Goal: Task Accomplishment & Management: Use online tool/utility

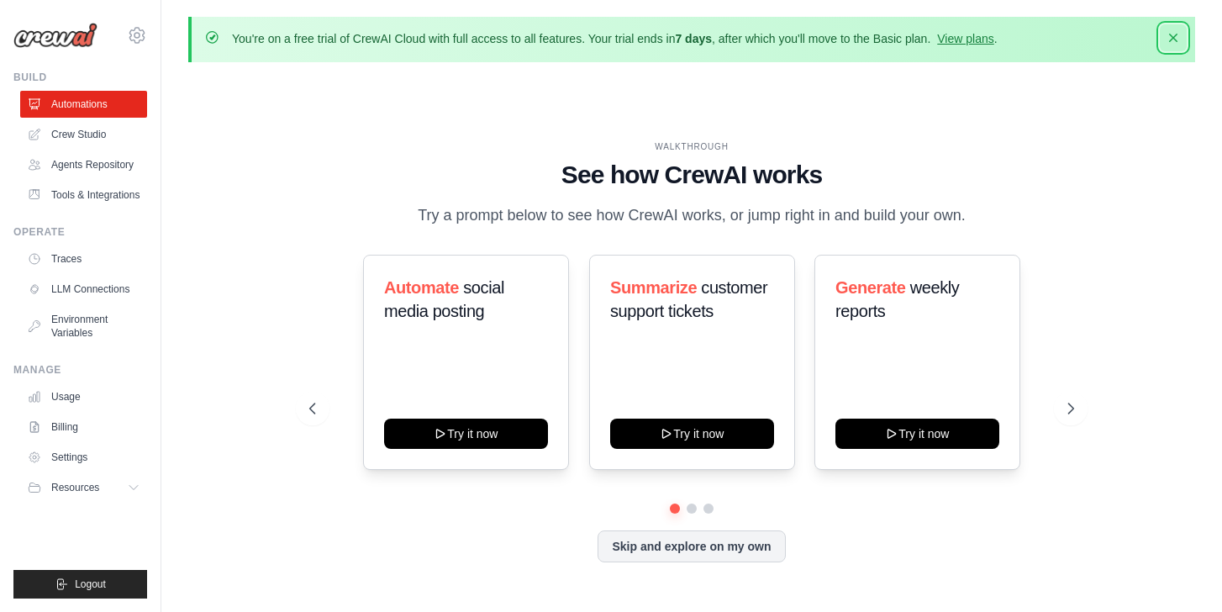
click at [1173, 35] on icon "button" at bounding box center [1173, 37] width 17 height 17
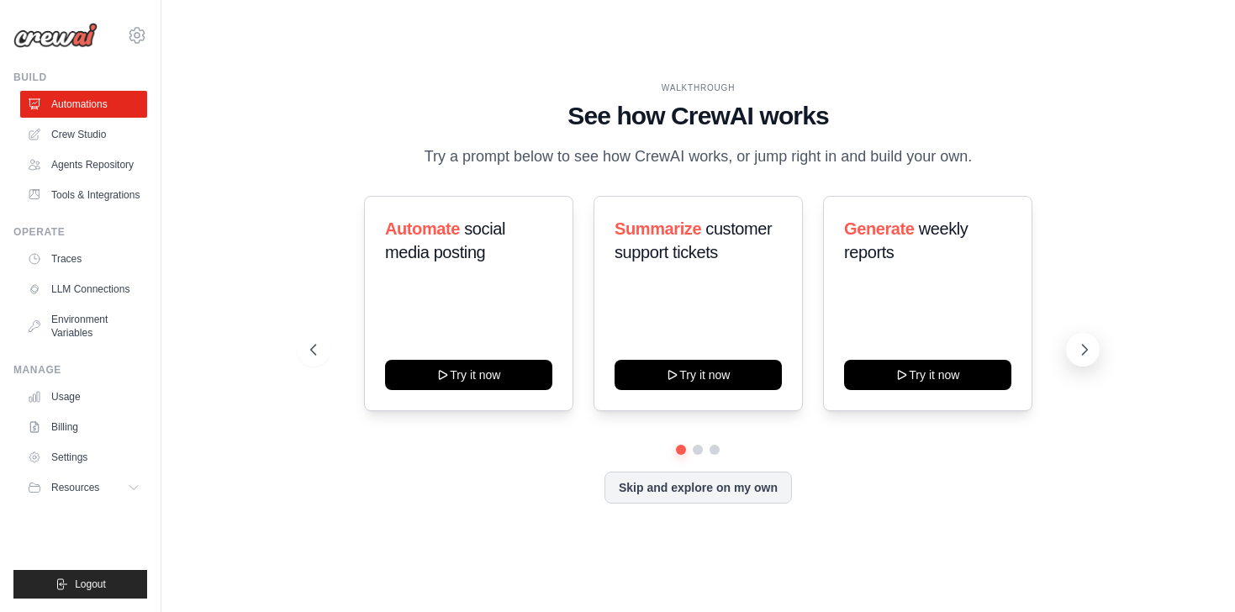
click at [1080, 350] on icon at bounding box center [1084, 349] width 17 height 17
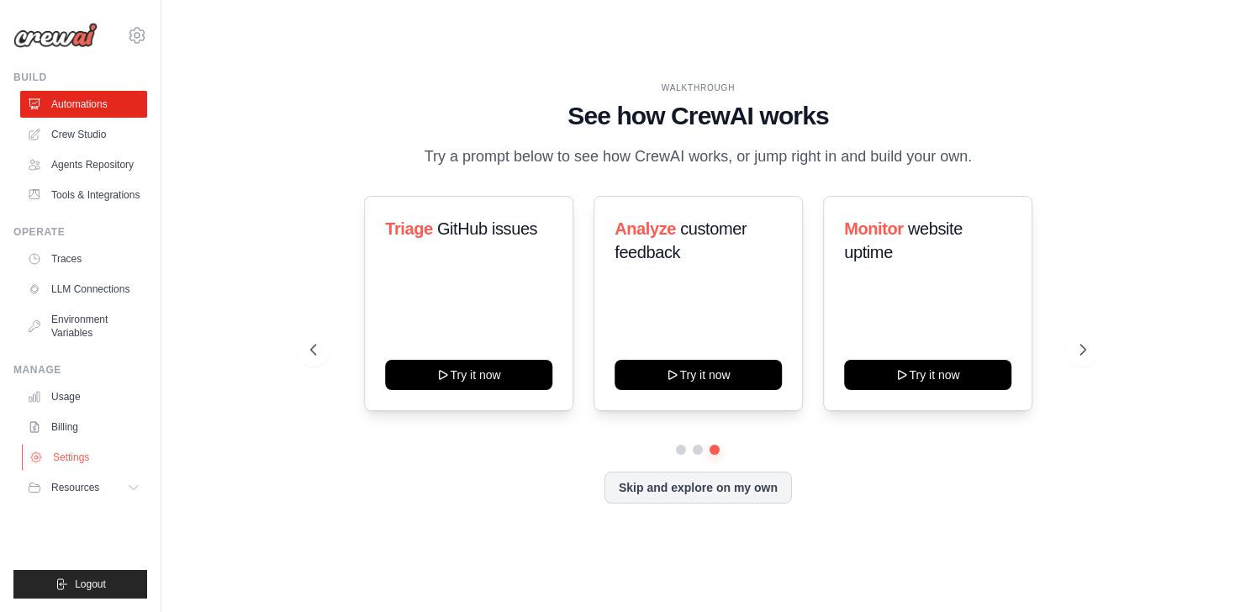
click at [100, 462] on link "Settings" at bounding box center [85, 457] width 127 height 27
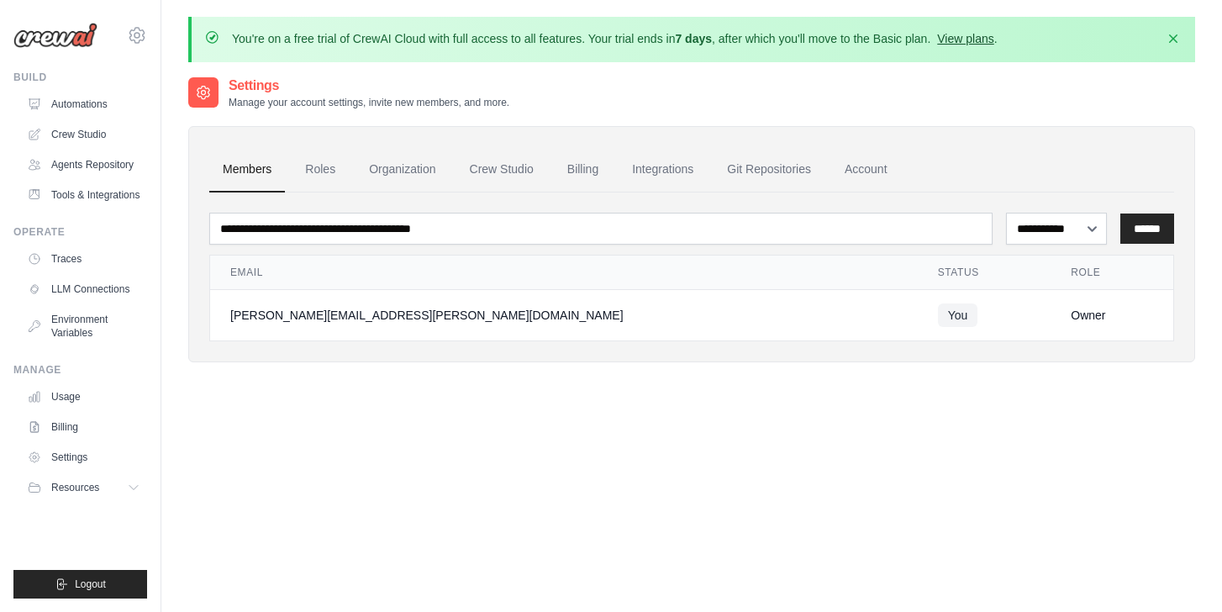
click at [950, 43] on link "View plans" at bounding box center [965, 38] width 56 height 13
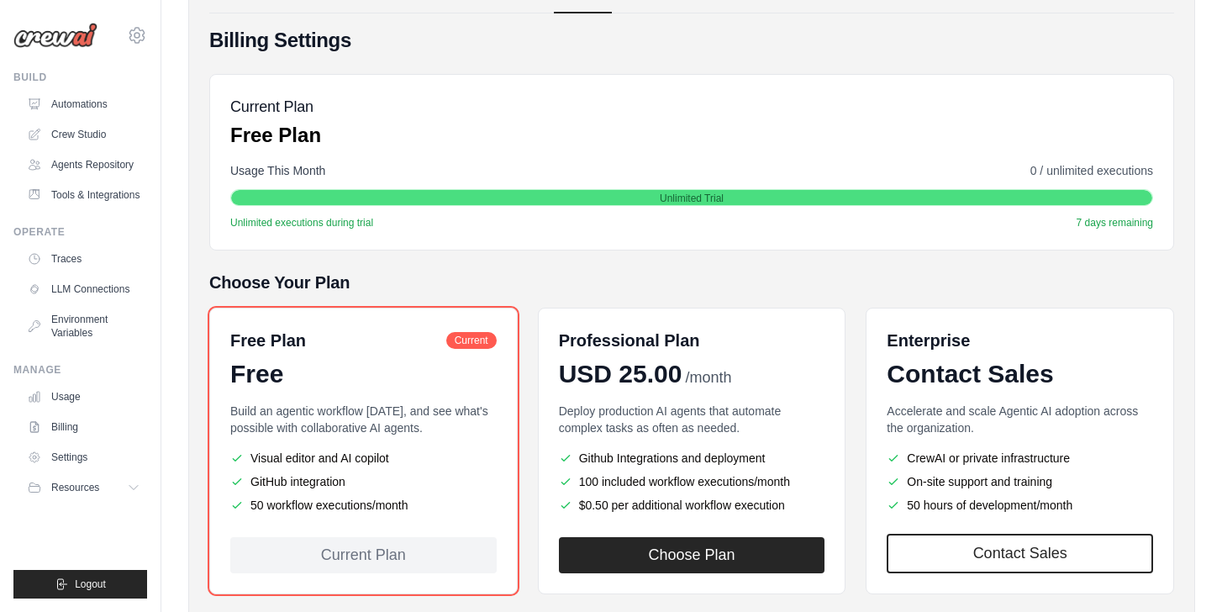
scroll to position [269, 0]
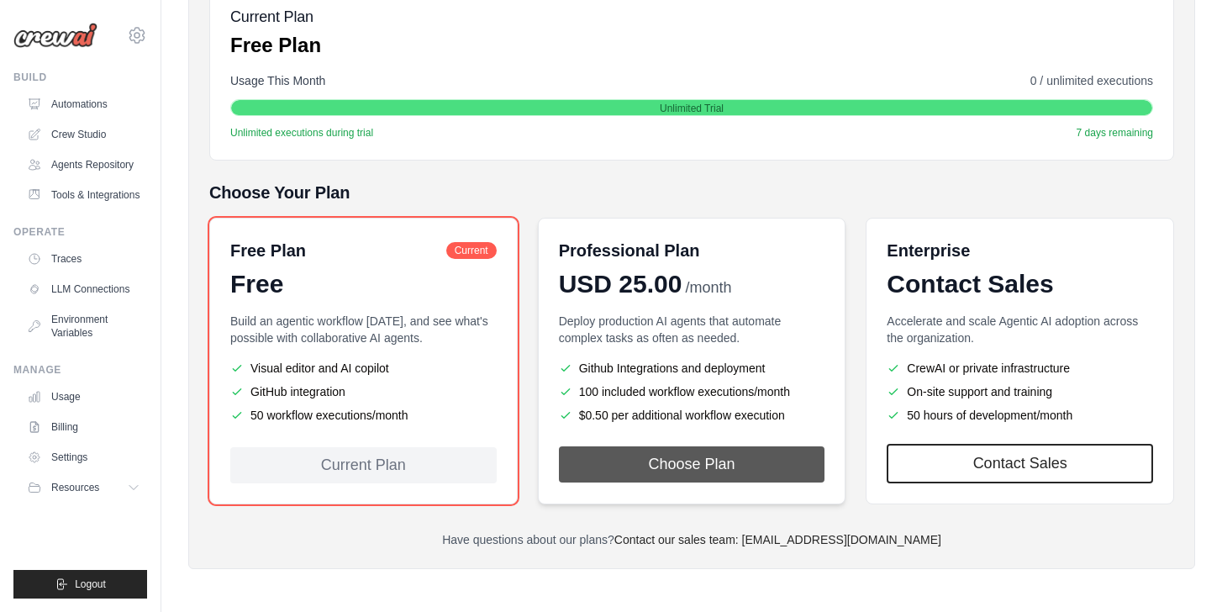
click at [698, 458] on button "Choose Plan" at bounding box center [692, 464] width 267 height 36
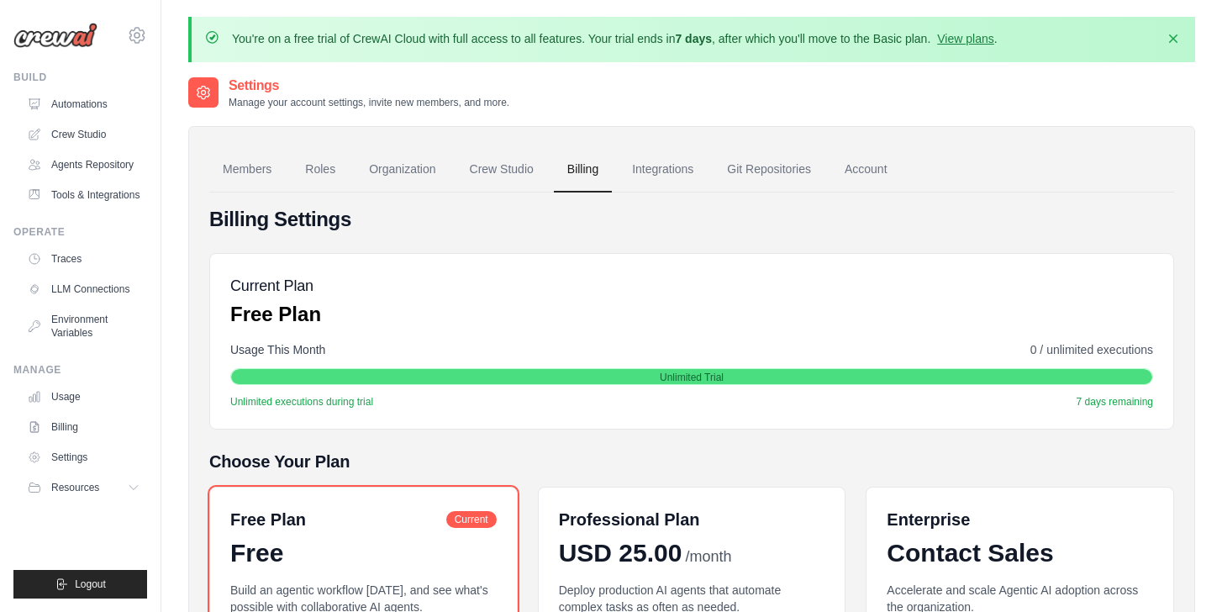
scroll to position [269, 0]
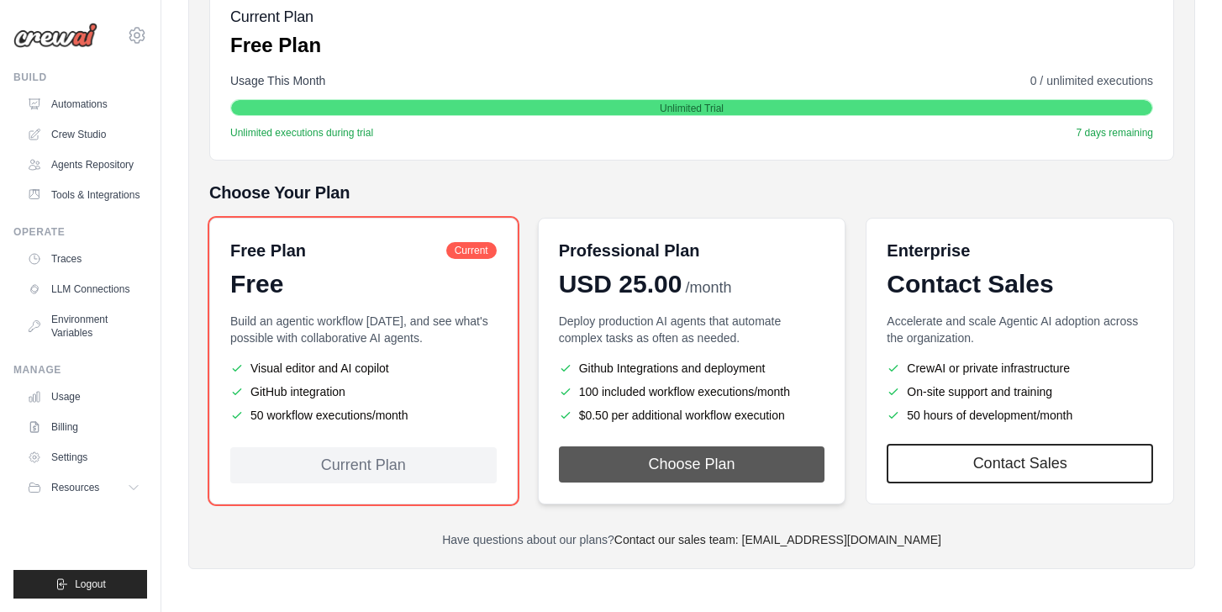
click at [716, 461] on button "Choose Plan" at bounding box center [692, 464] width 267 height 36
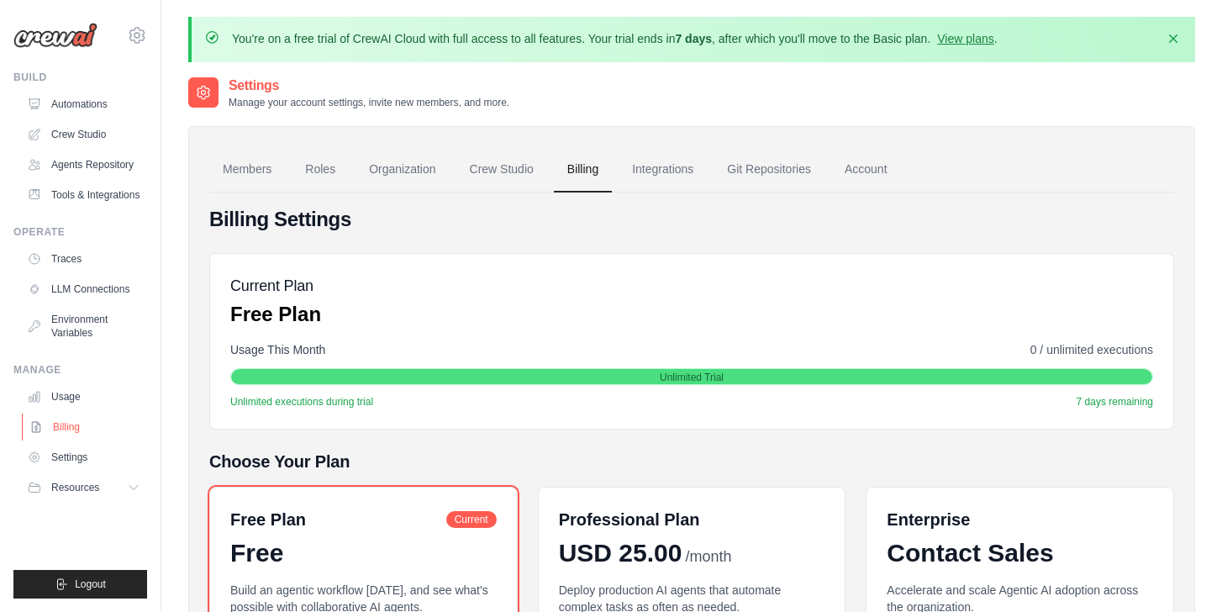
click at [96, 426] on link "Billing" at bounding box center [85, 427] width 127 height 27
click at [59, 423] on link "Billing" at bounding box center [85, 427] width 127 height 27
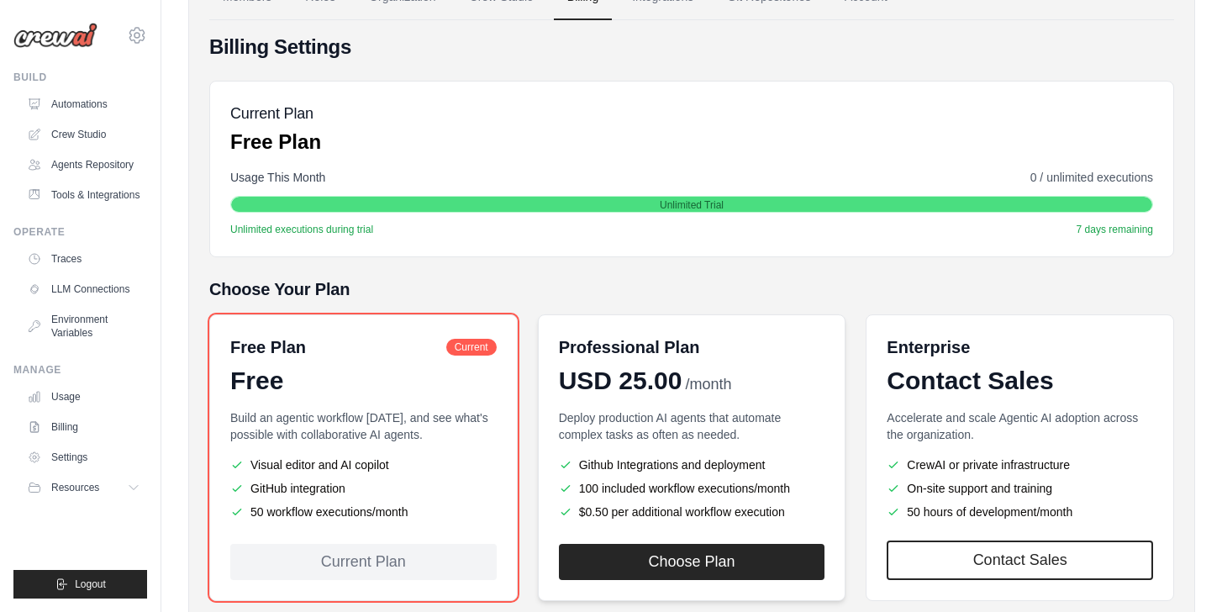
scroll to position [269, 0]
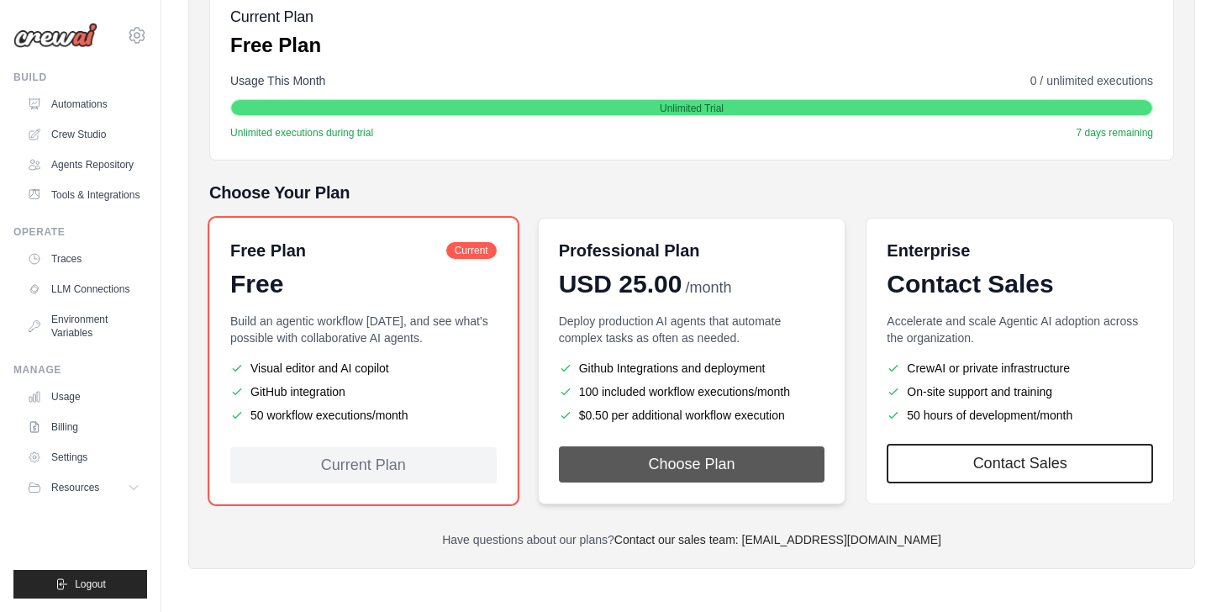
click at [656, 456] on button "Choose Plan" at bounding box center [692, 464] width 267 height 36
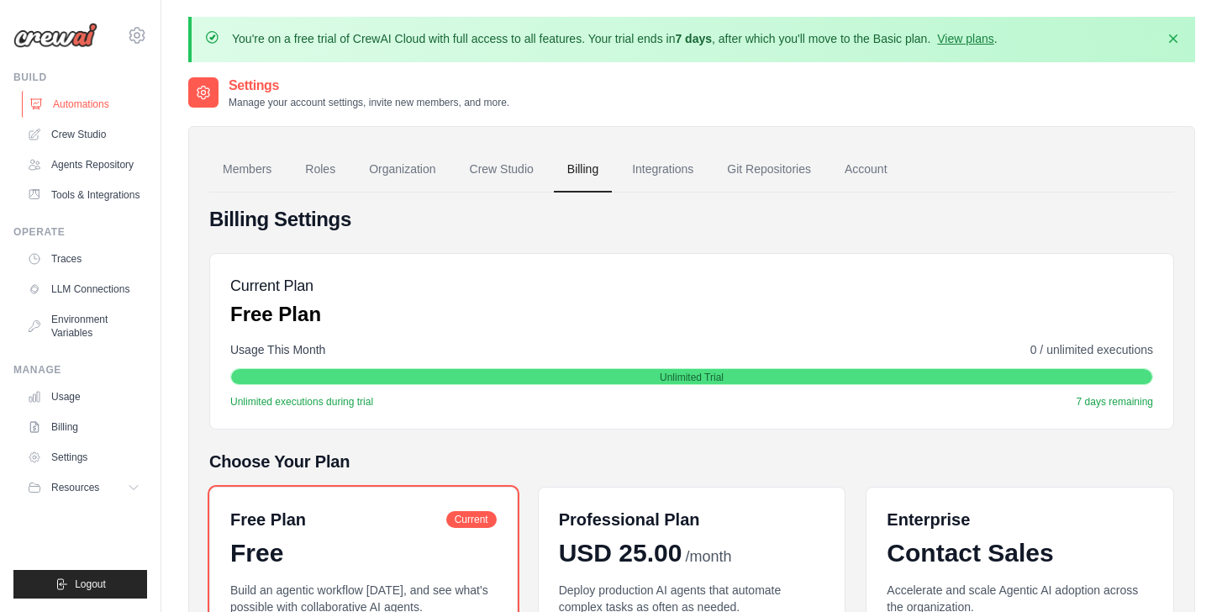
click at [123, 95] on link "Automations" at bounding box center [85, 104] width 127 height 27
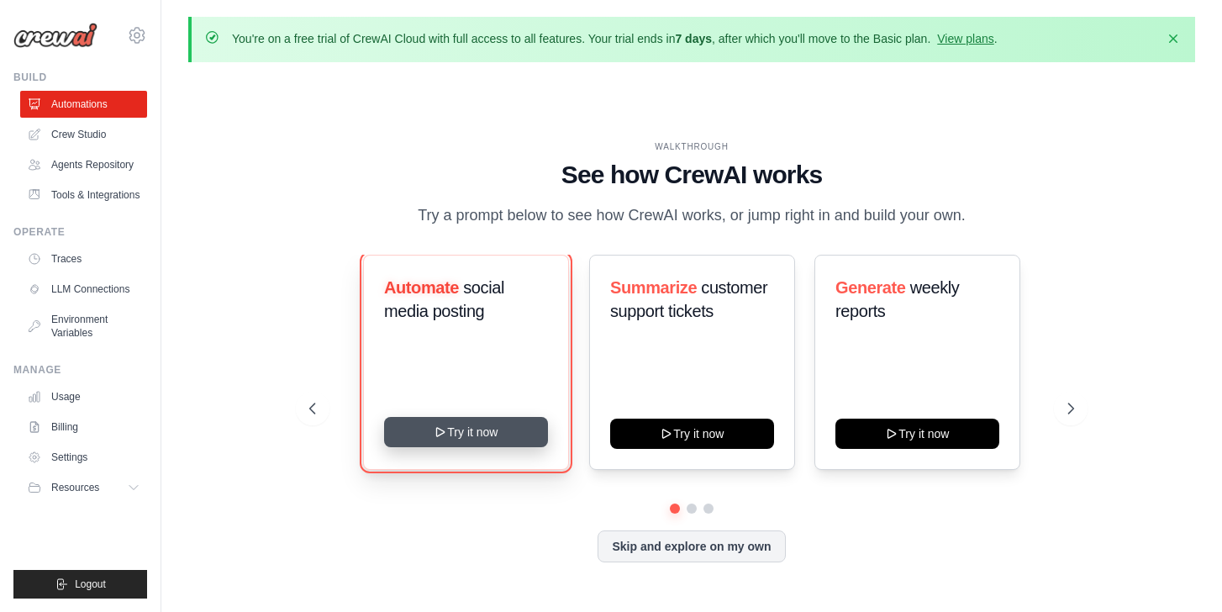
click at [455, 432] on button "Try it now" at bounding box center [466, 432] width 164 height 30
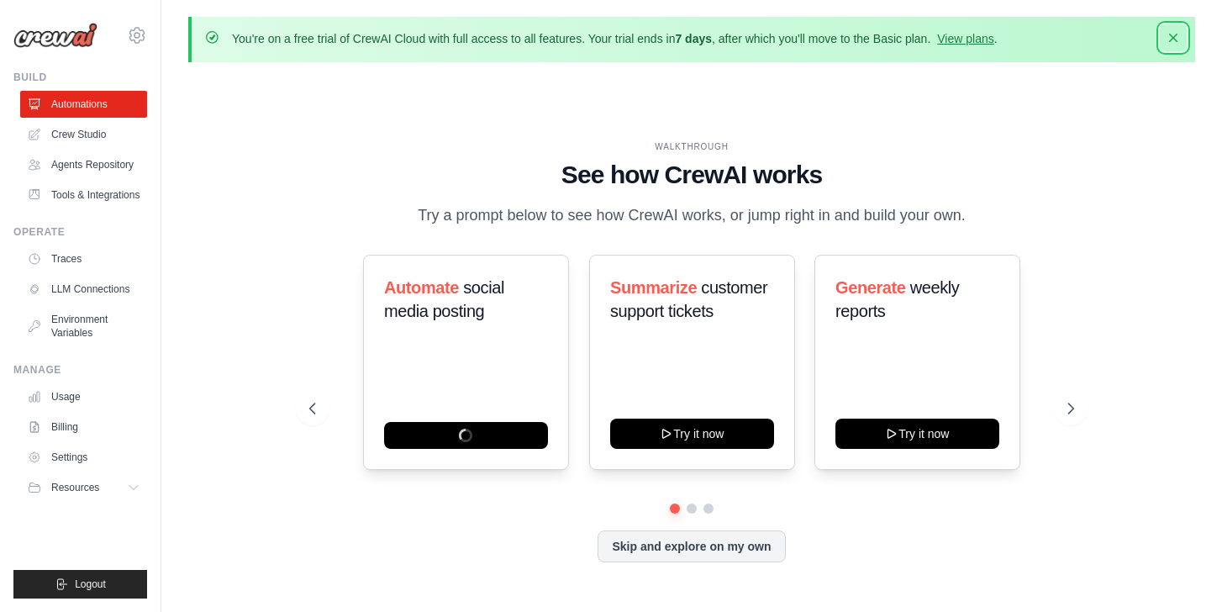
click at [1174, 42] on icon "button" at bounding box center [1173, 37] width 17 height 17
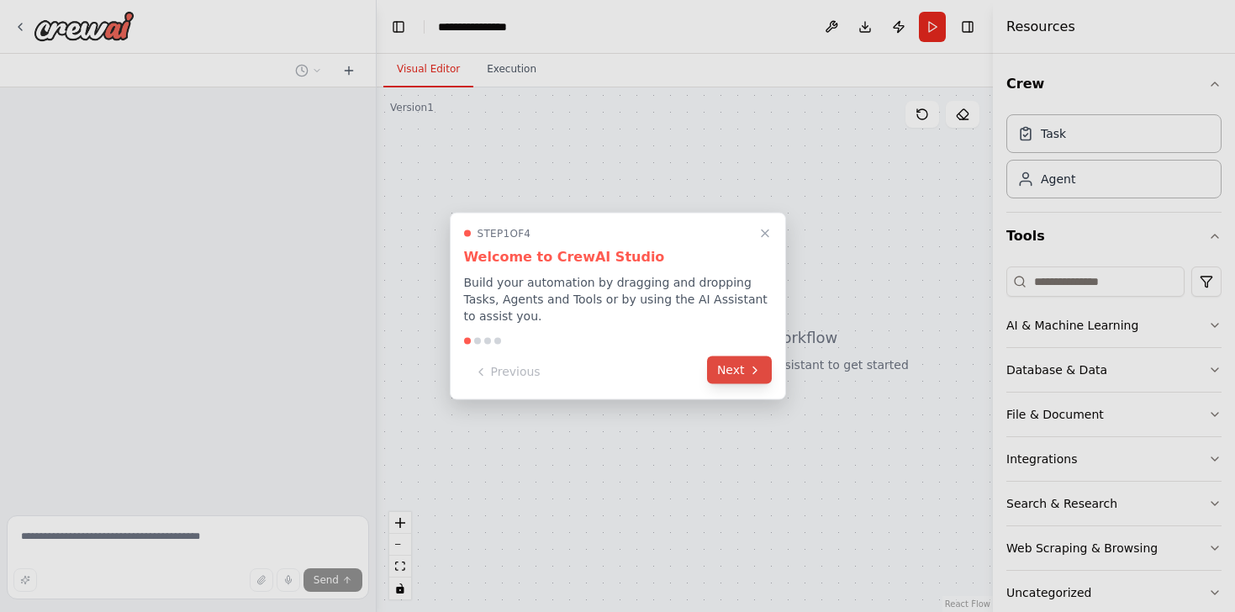
click at [737, 373] on button "Next" at bounding box center [739, 370] width 65 height 28
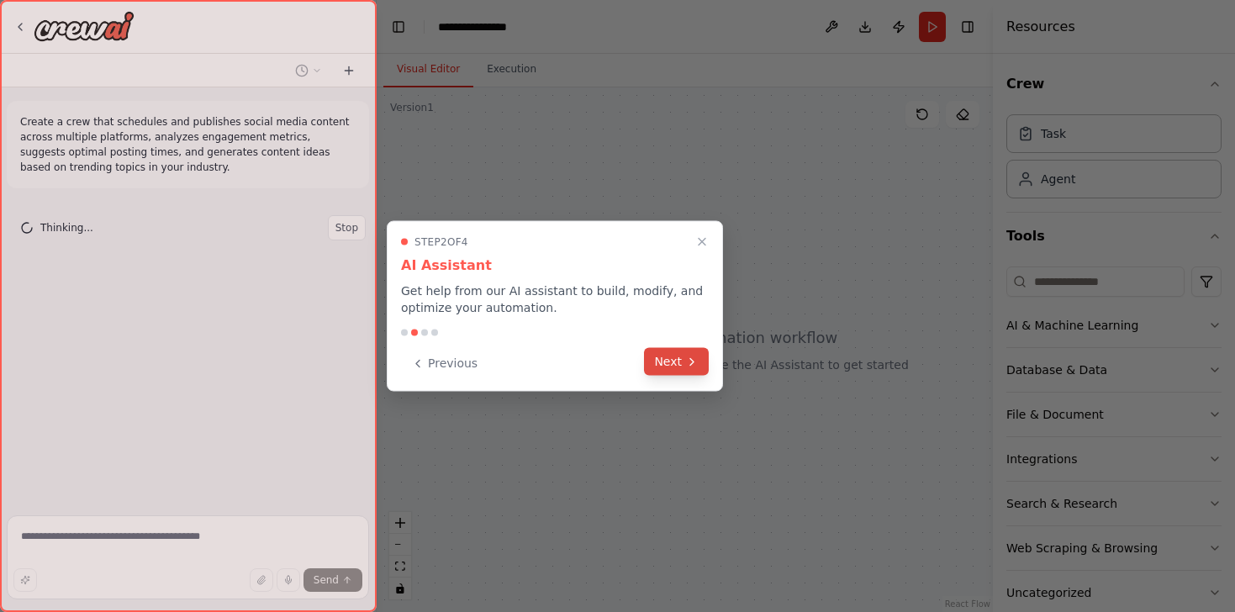
click at [671, 353] on button "Next" at bounding box center [676, 362] width 65 height 28
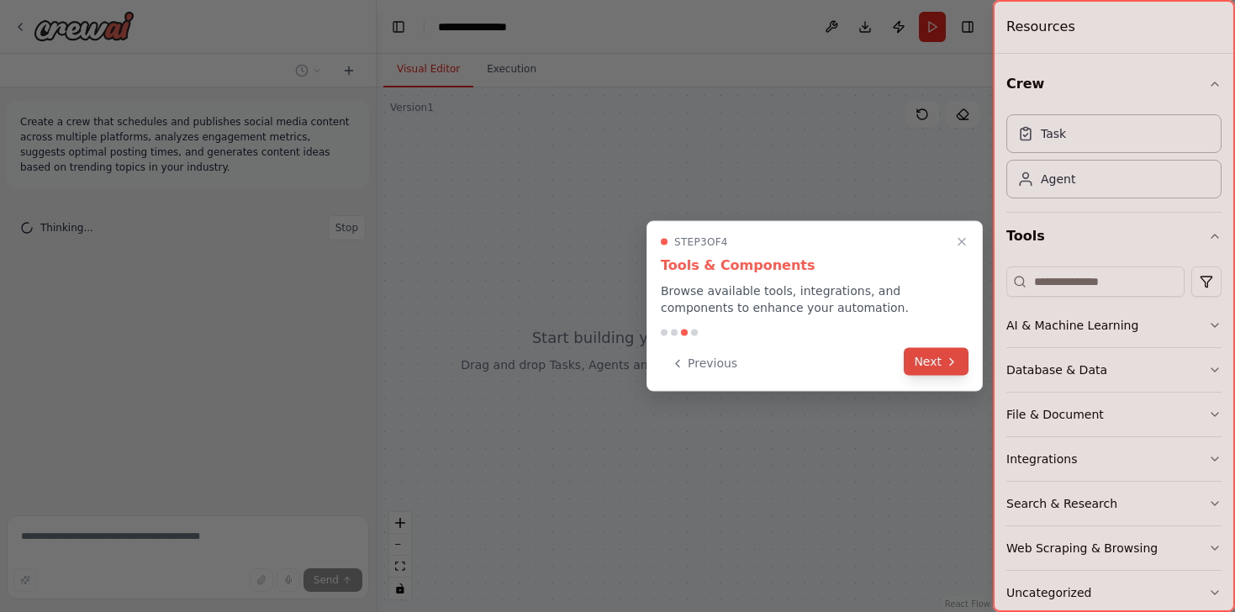
click at [929, 362] on button "Next" at bounding box center [936, 362] width 65 height 28
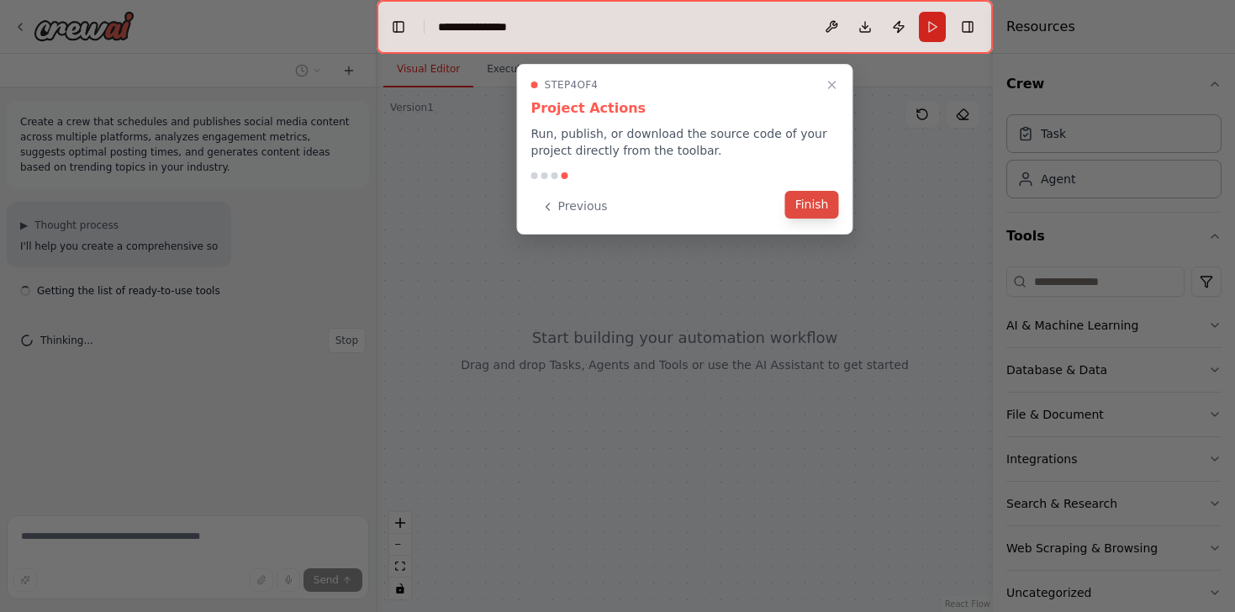
click at [812, 198] on button "Finish" at bounding box center [812, 205] width 54 height 28
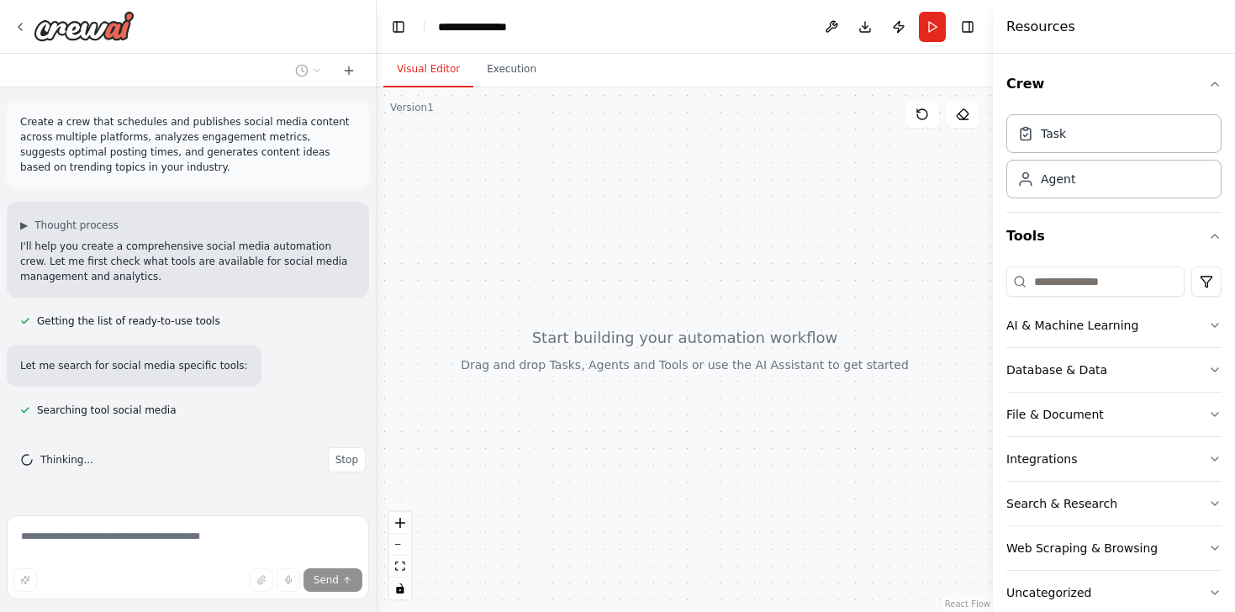
click at [658, 346] on div at bounding box center [685, 349] width 616 height 525
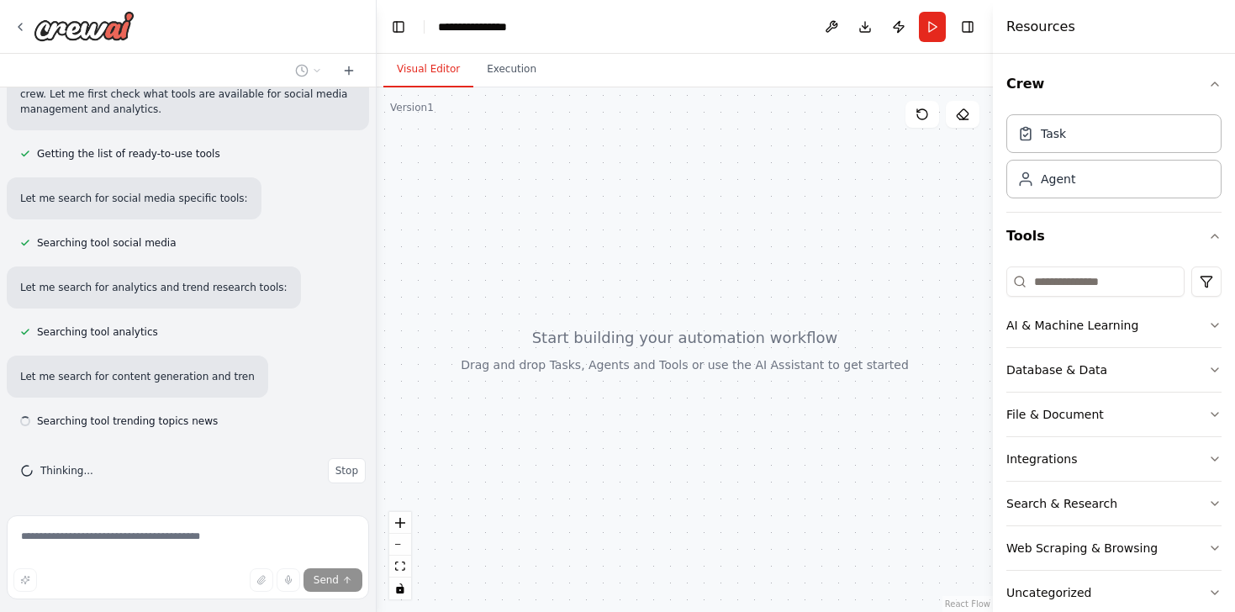
scroll to position [168, 0]
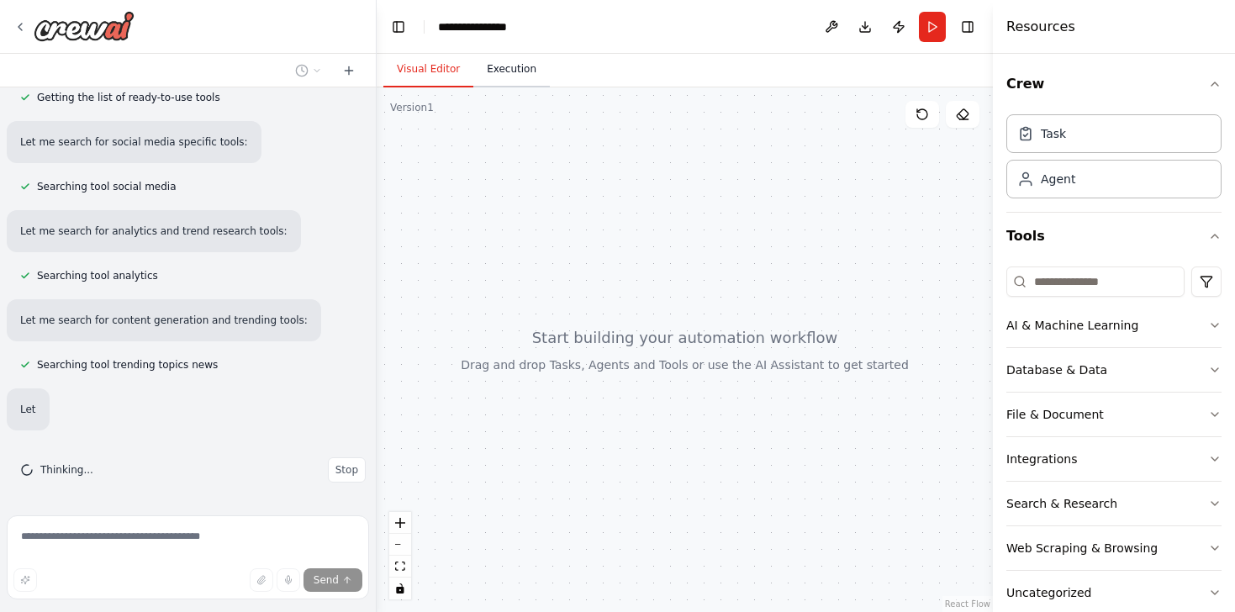
click at [508, 71] on button "Execution" at bounding box center [511, 69] width 77 height 35
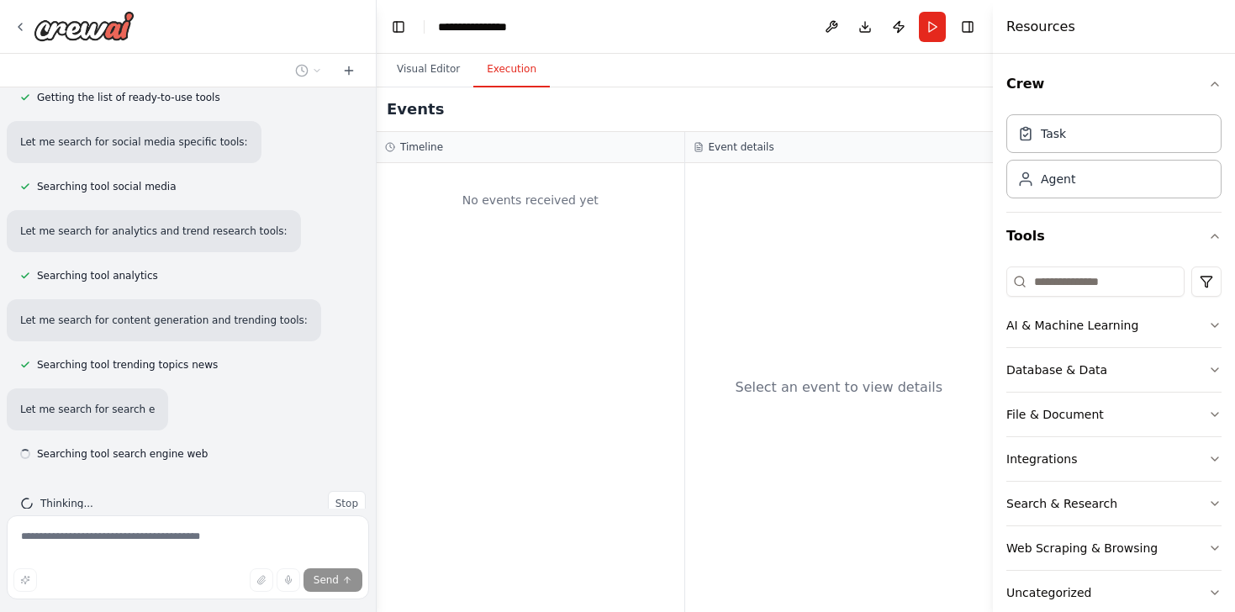
scroll to position [257, 0]
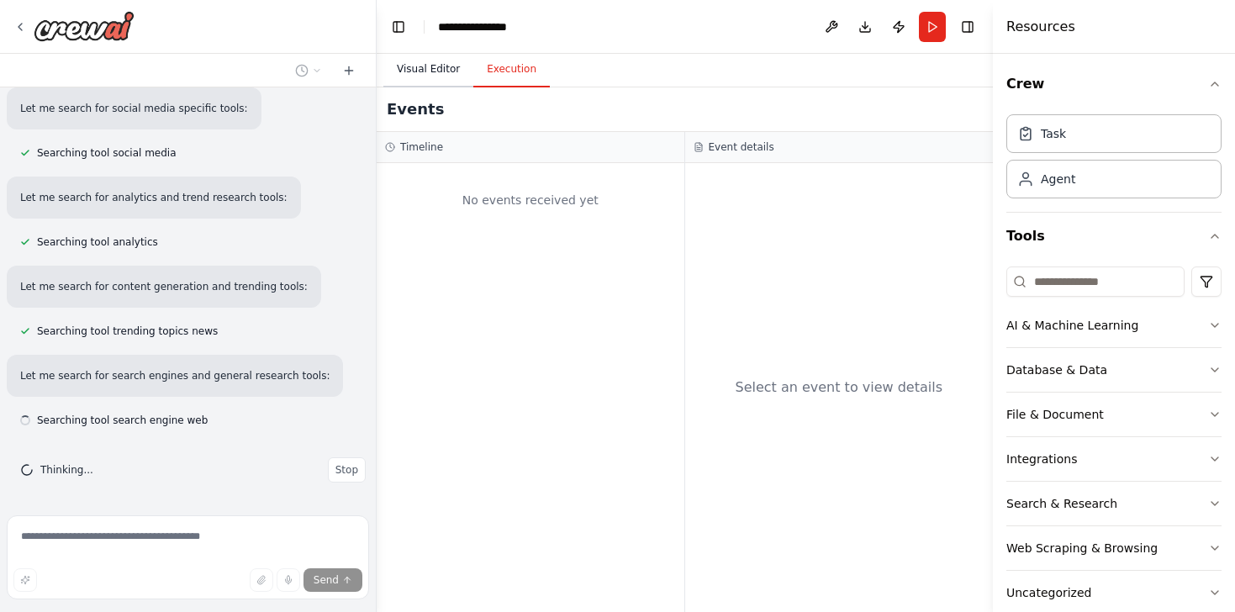
click at [439, 67] on button "Visual Editor" at bounding box center [428, 69] width 90 height 35
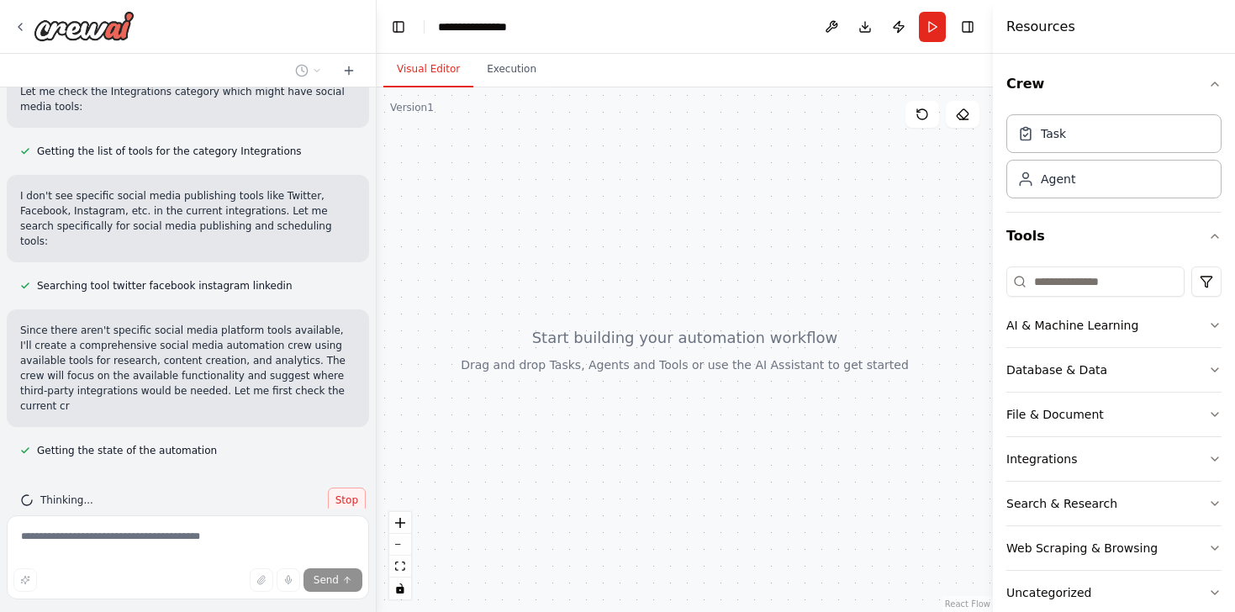
scroll to position [750, 0]
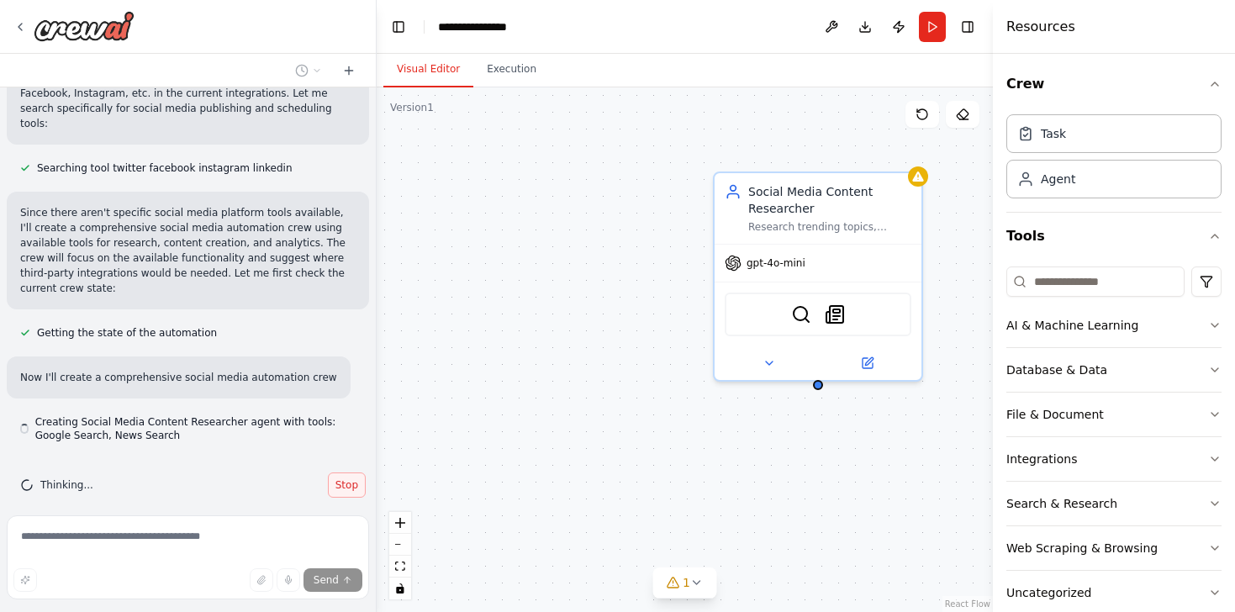
click at [328, 462] on div "Thinking... Stop" at bounding box center [188, 485] width 362 height 52
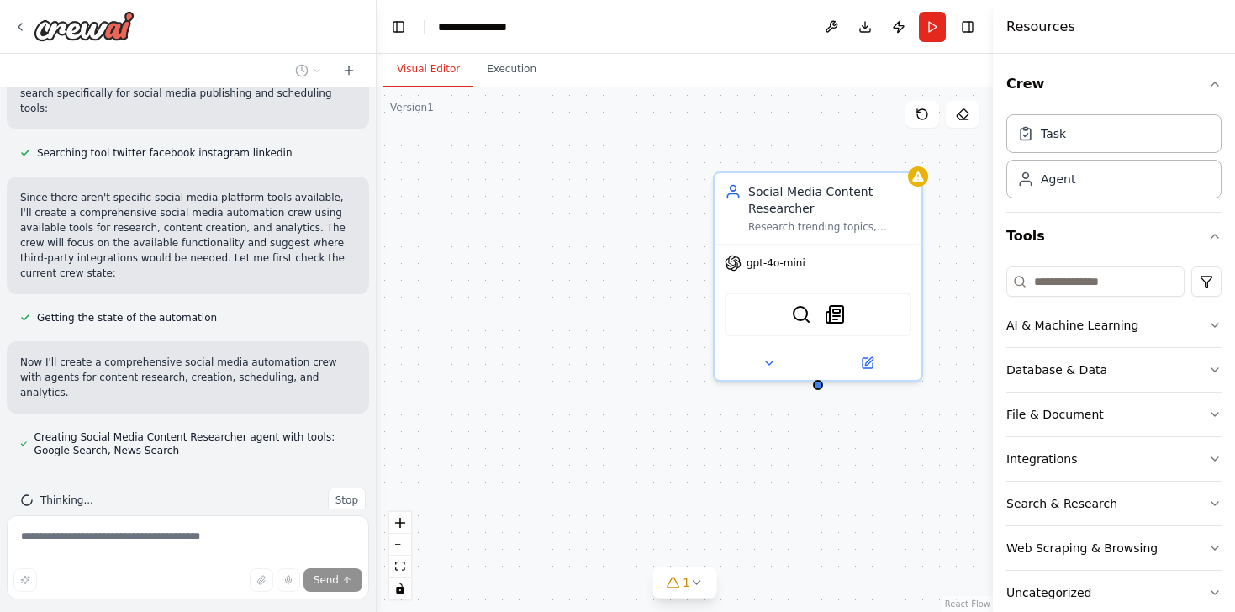
scroll to position [883, 0]
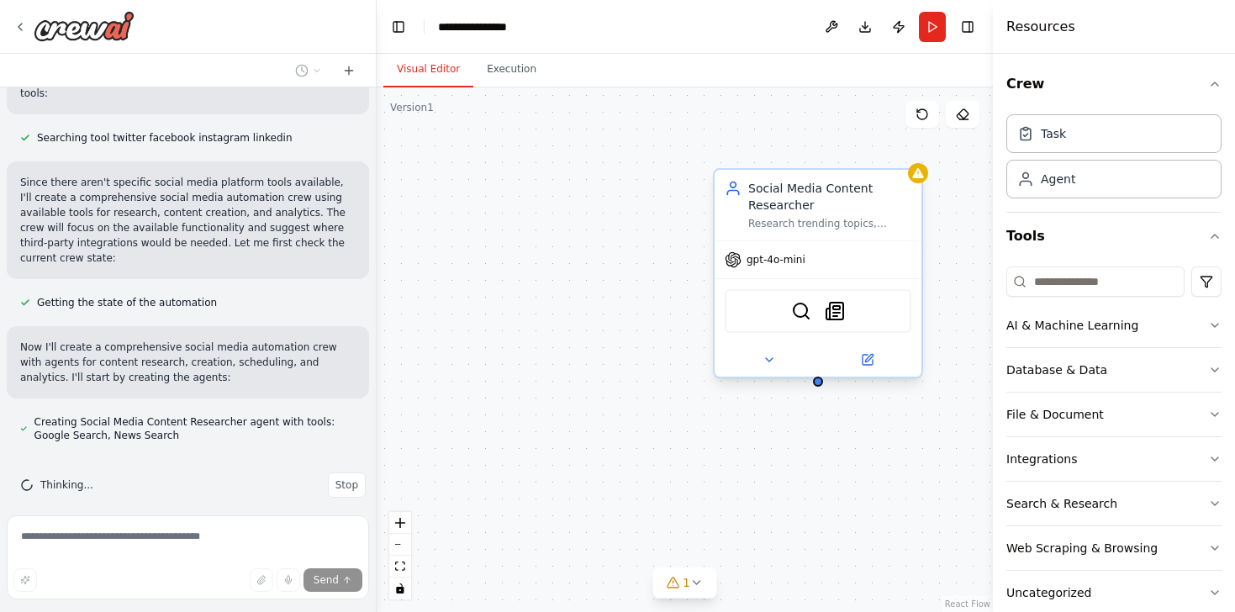
click at [801, 322] on div "SerplyWebSearchTool SerplyNewsSearchTool" at bounding box center [818, 311] width 187 height 44
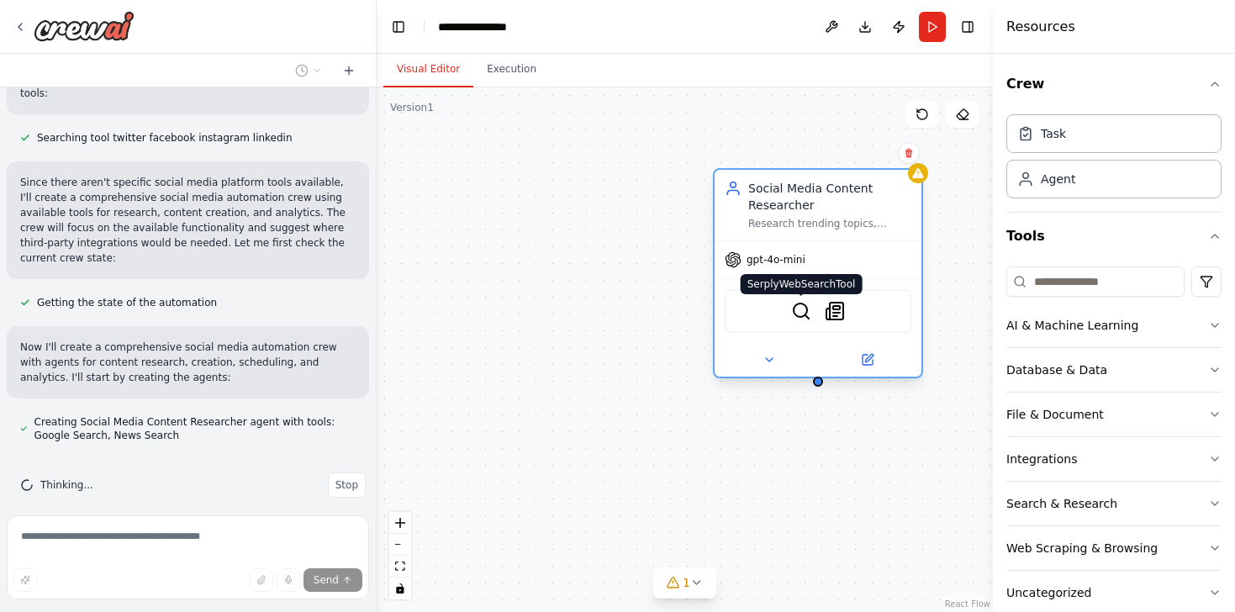
click at [808, 316] on img at bounding box center [801, 311] width 20 height 20
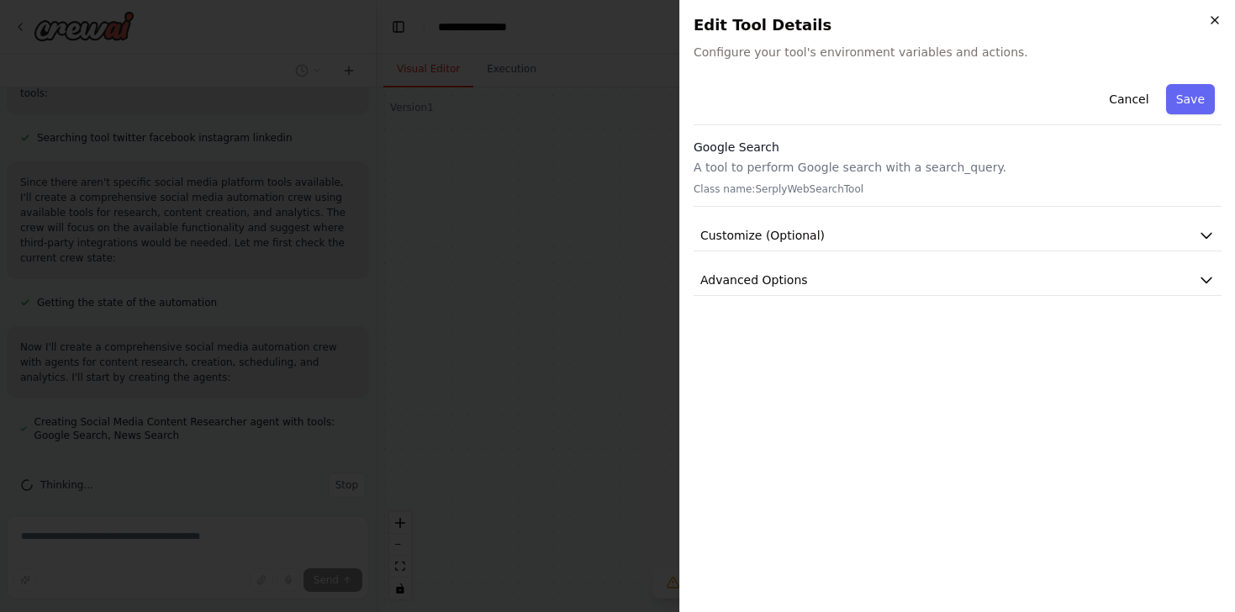
click at [1213, 24] on icon "button" at bounding box center [1214, 19] width 13 height 13
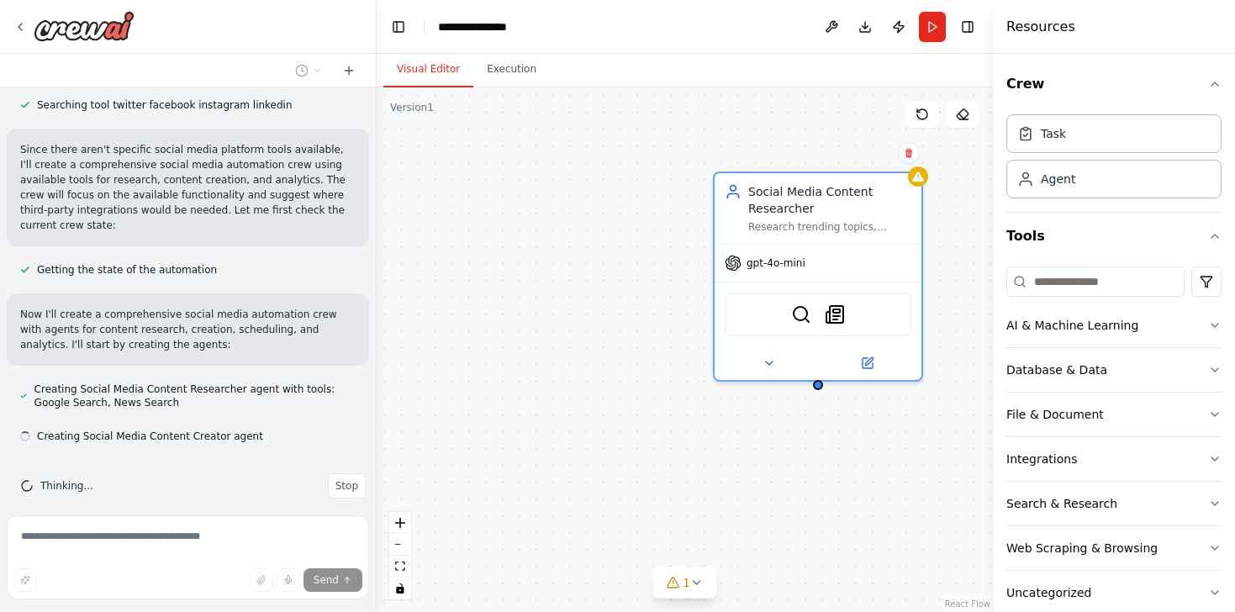
scroll to position [916, 0]
click at [955, 147] on div "Social Media Content Researcher Research trending topics, industry news, and au…" at bounding box center [685, 349] width 616 height 525
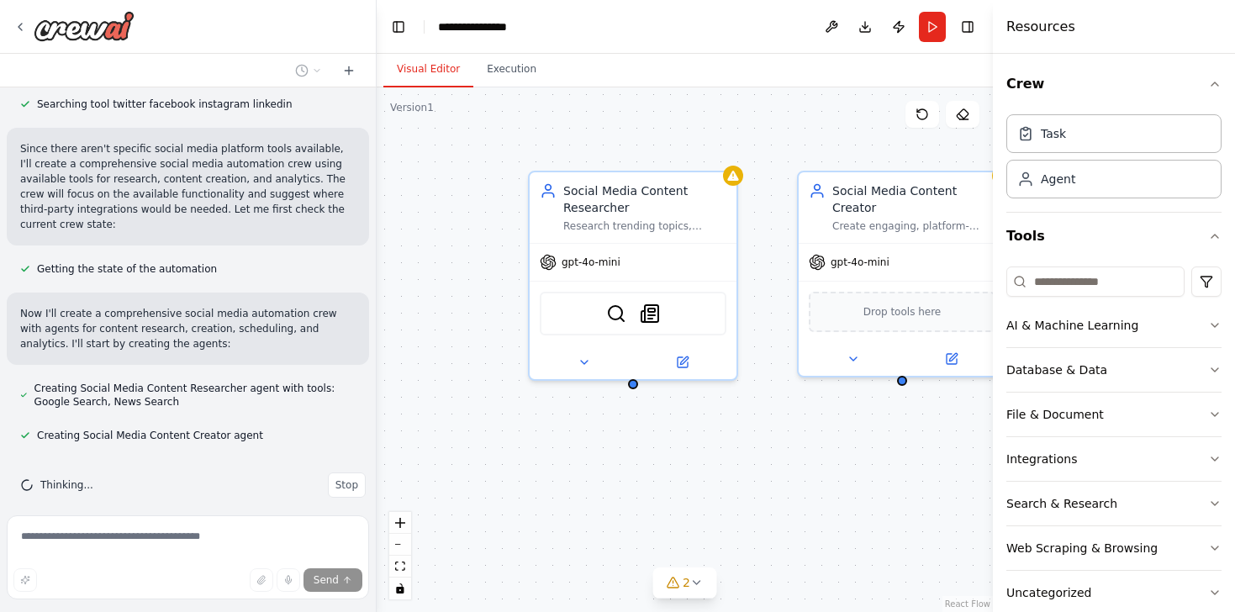
drag, startPoint x: 901, startPoint y: 409, endPoint x: 715, endPoint y: 409, distance: 185.8
click at [715, 409] on div "Social Media Content Researcher Research trending topics, industry news, and au…" at bounding box center [685, 349] width 616 height 525
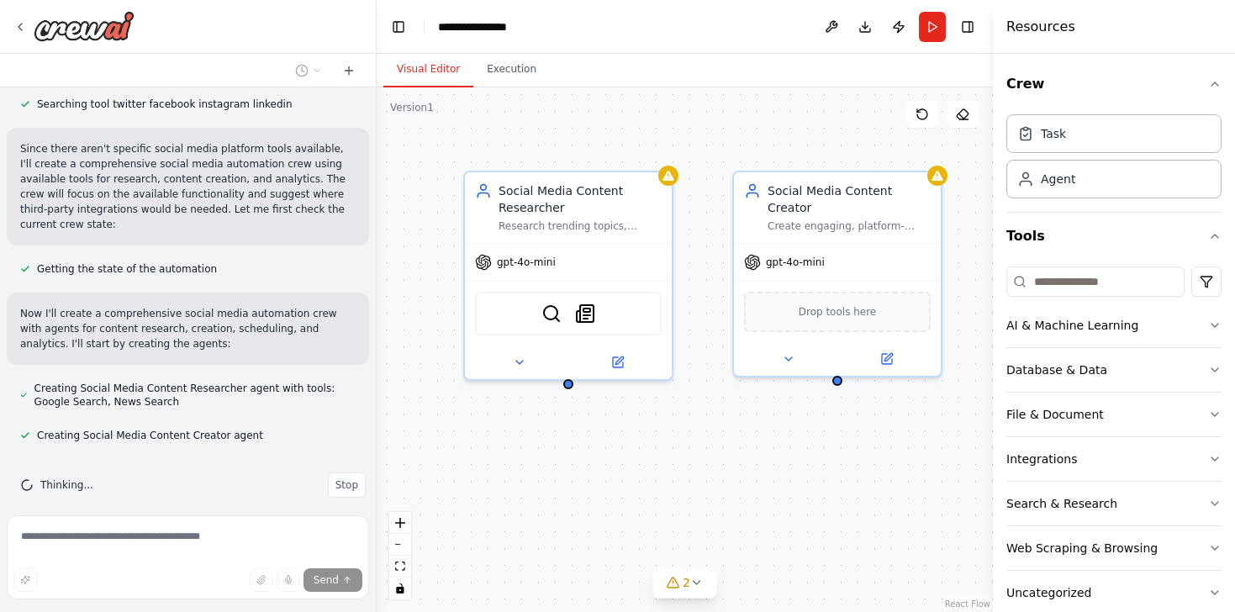
drag, startPoint x: 715, startPoint y: 409, endPoint x: 540, endPoint y: 407, distance: 175.7
click at [540, 407] on div "Social Media Content Researcher Research trending topics, industry news, and au…" at bounding box center [685, 349] width 616 height 525
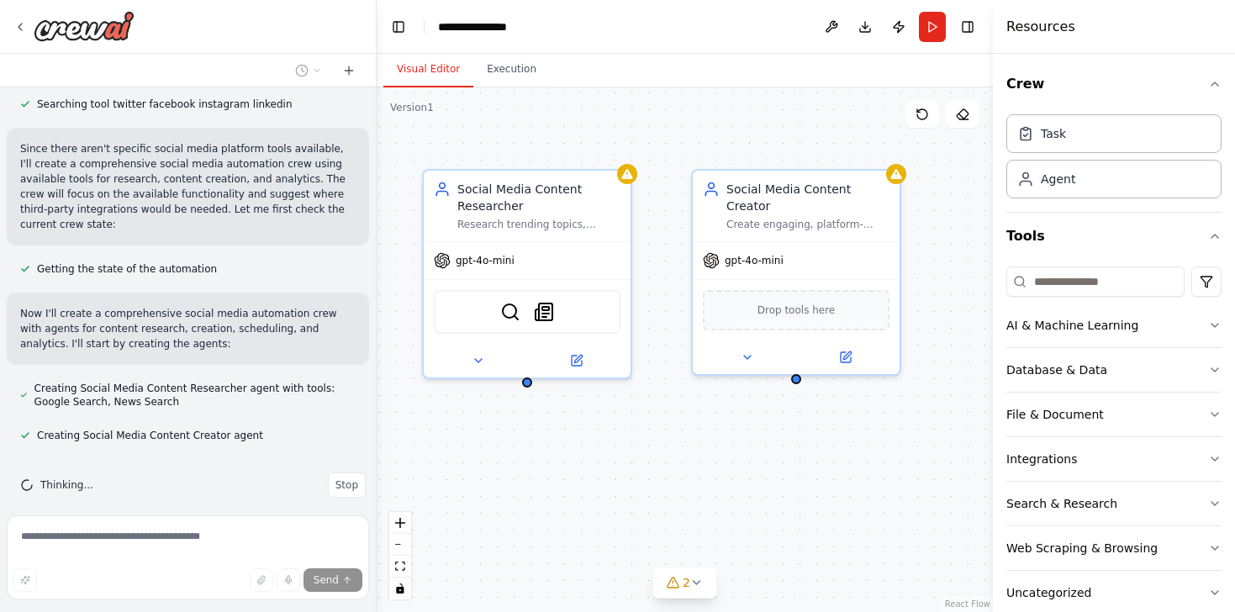
drag, startPoint x: 677, startPoint y: 442, endPoint x: 805, endPoint y: 441, distance: 128.6
click at [805, 441] on div "Social Media Content Researcher Research trending topics, industry news, and au…" at bounding box center [685, 349] width 616 height 525
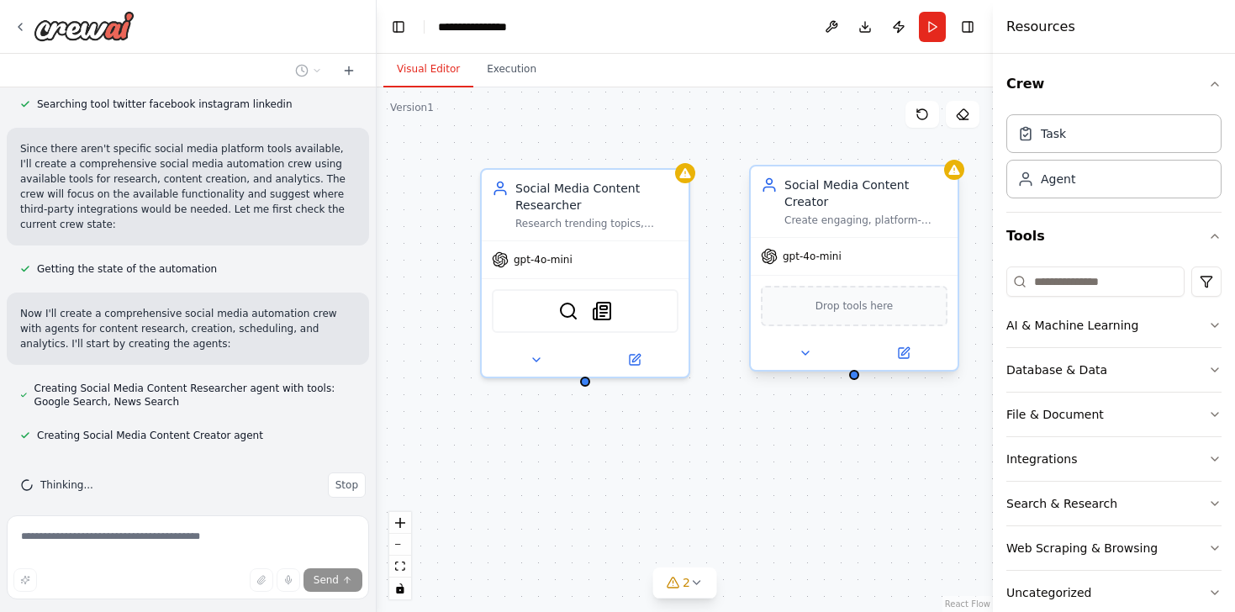
click at [883, 303] on div "Drop tools here" at bounding box center [854, 306] width 187 height 40
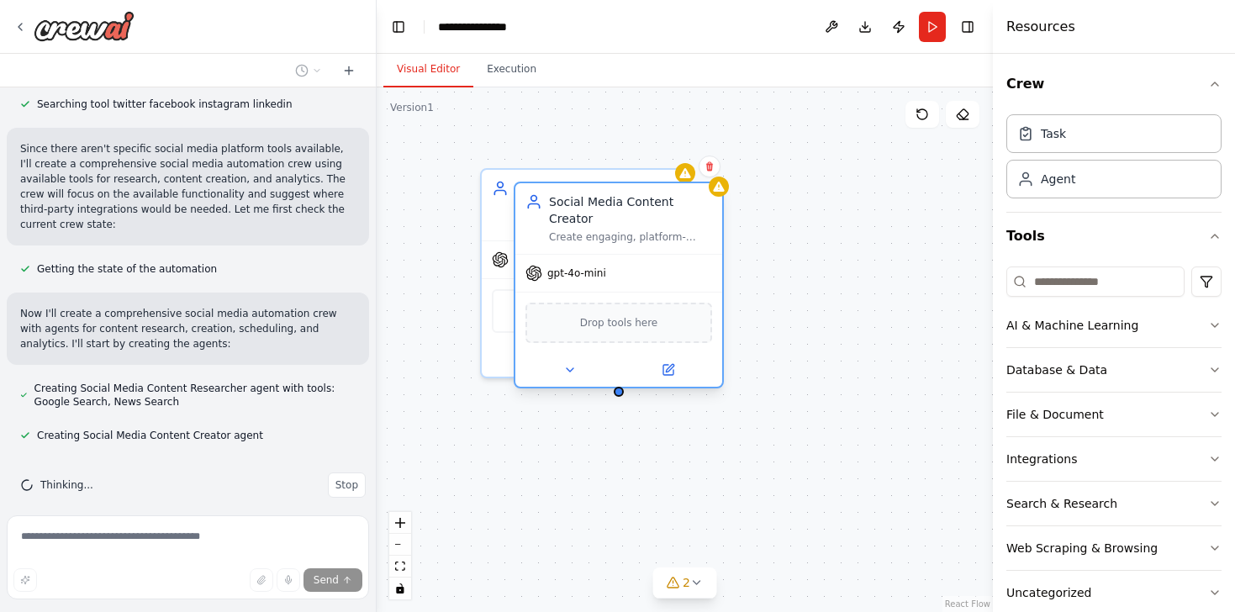
drag, startPoint x: 869, startPoint y: 289, endPoint x: 636, endPoint y: 298, distance: 233.9
click at [636, 314] on span "Drop tools here" at bounding box center [619, 322] width 78 height 17
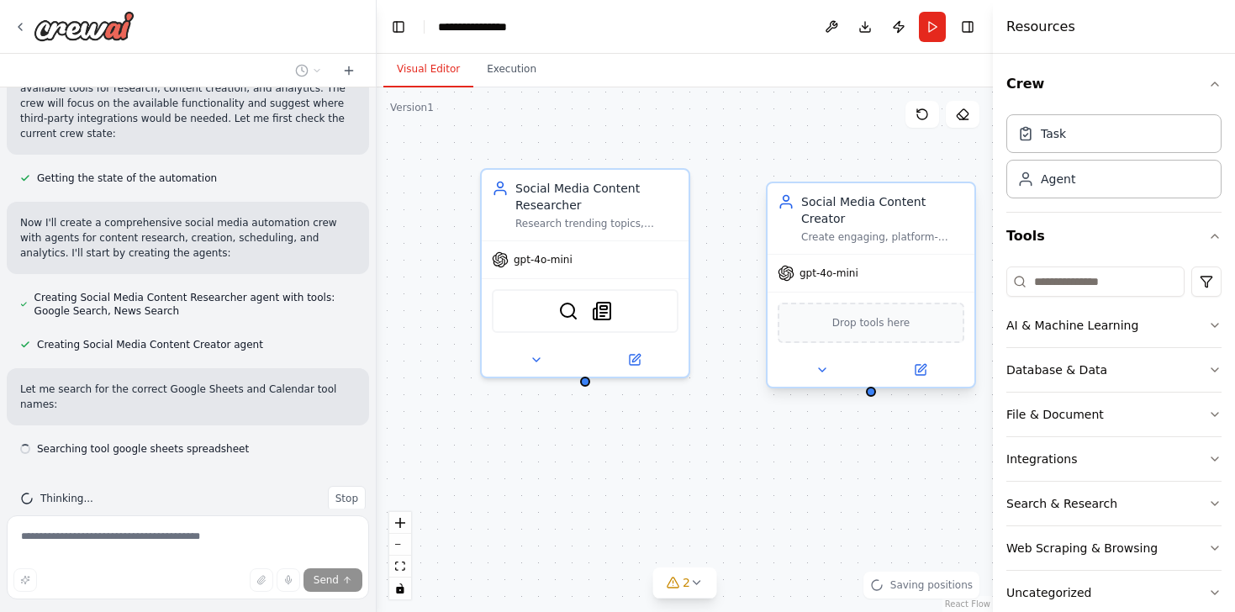
scroll to position [1021, 0]
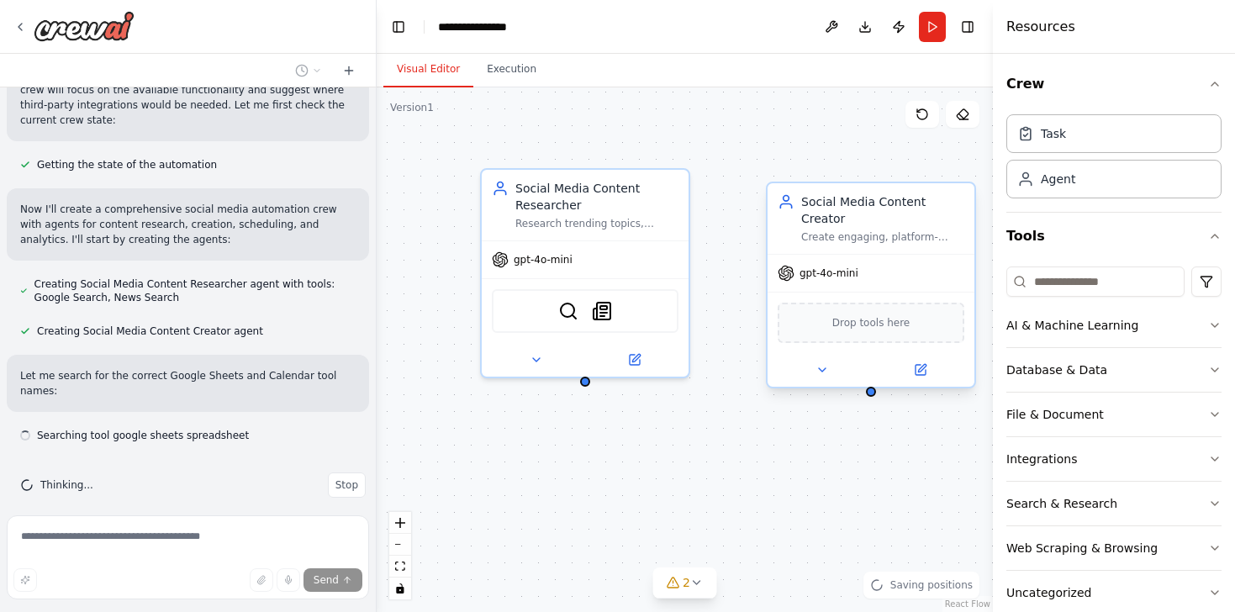
drag, startPoint x: 636, startPoint y: 298, endPoint x: 881, endPoint y: 299, distance: 245.5
click at [881, 314] on span "Drop tools here" at bounding box center [871, 322] width 78 height 17
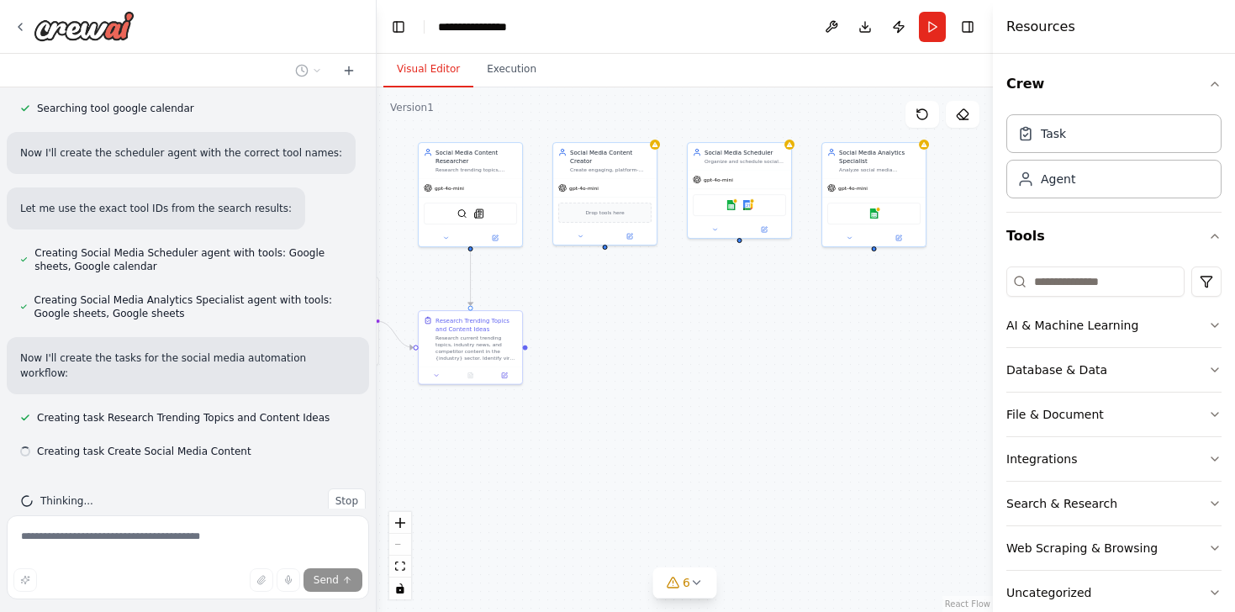
scroll to position [1382, 0]
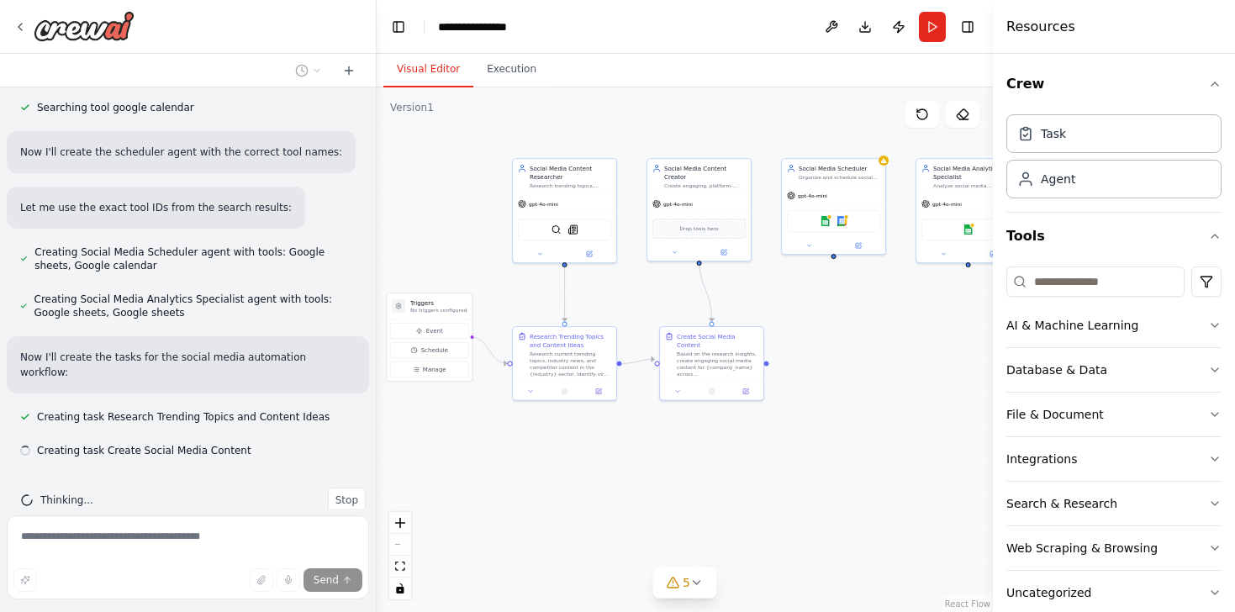
drag, startPoint x: 729, startPoint y: 435, endPoint x: 661, endPoint y: 321, distance: 133.1
click at [661, 321] on div ".deletable-edge-delete-btn { width: 20px; height: 20px; border: 0px solid #ffff…" at bounding box center [685, 349] width 616 height 525
drag, startPoint x: 715, startPoint y: 363, endPoint x: 779, endPoint y: 361, distance: 64.8
click at [779, 361] on div "Based on the research insights, create engaging social media content for {compa…" at bounding box center [781, 362] width 82 height 27
click at [847, 224] on div "Google sheets Google calendar" at bounding box center [833, 219] width 93 height 22
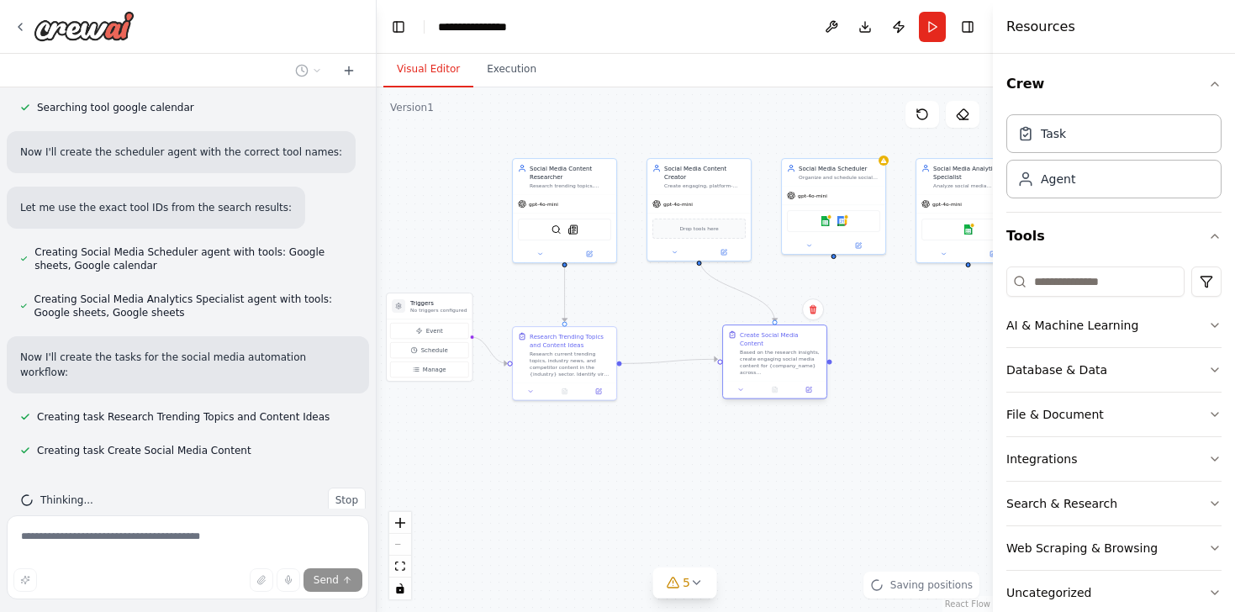
click at [798, 381] on div at bounding box center [774, 390] width 103 height 18
click at [834, 259] on div ".deletable-edge-delete-btn { width: 20px; height: 20px; border: 0px solid #ffff…" at bounding box center [685, 349] width 616 height 525
click at [834, 256] on div at bounding box center [833, 254] width 5 height 5
click at [751, 362] on div "Based on the research insights, create engaging social media content for {compa…" at bounding box center [781, 362] width 82 height 27
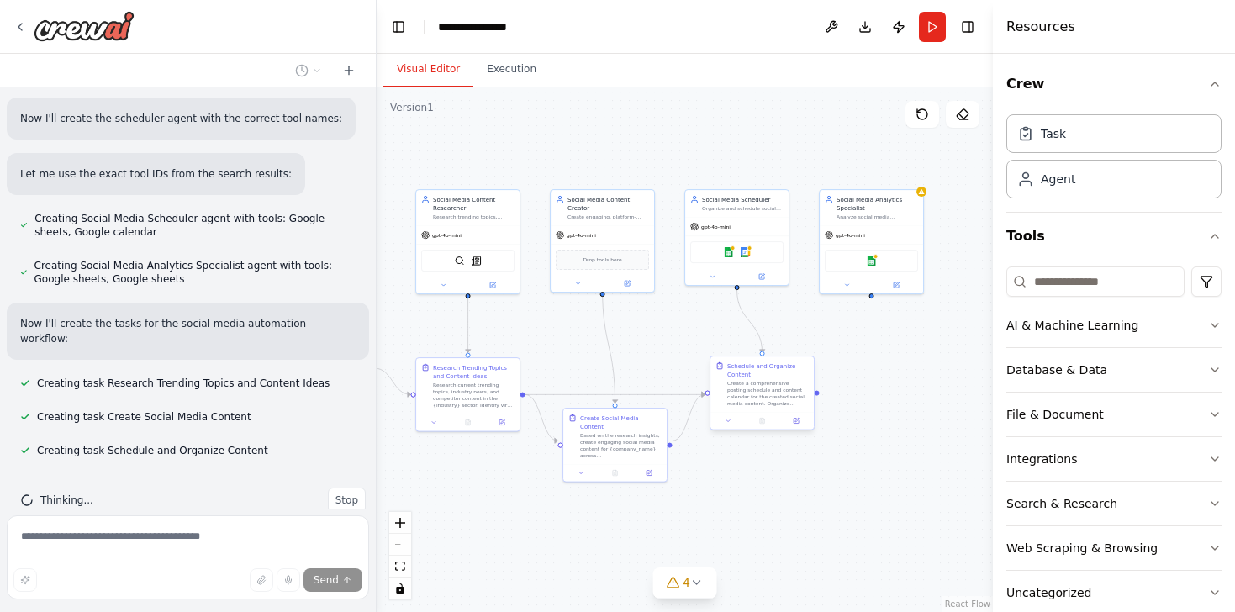
drag, startPoint x: 831, startPoint y: 361, endPoint x: 734, endPoint y: 392, distance: 101.6
click at [734, 392] on div ".deletable-edge-delete-btn { width: 20px; height: 20px; border: 0px solid #ffff…" at bounding box center [685, 349] width 616 height 525
click at [818, 394] on div at bounding box center [817, 392] width 5 height 5
drag, startPoint x: 818, startPoint y: 394, endPoint x: 873, endPoint y: 299, distance: 109.6
click at [873, 299] on div ".deletable-edge-delete-btn { width: 20px; height: 20px; border: 0px solid #ffff…" at bounding box center [685, 349] width 616 height 525
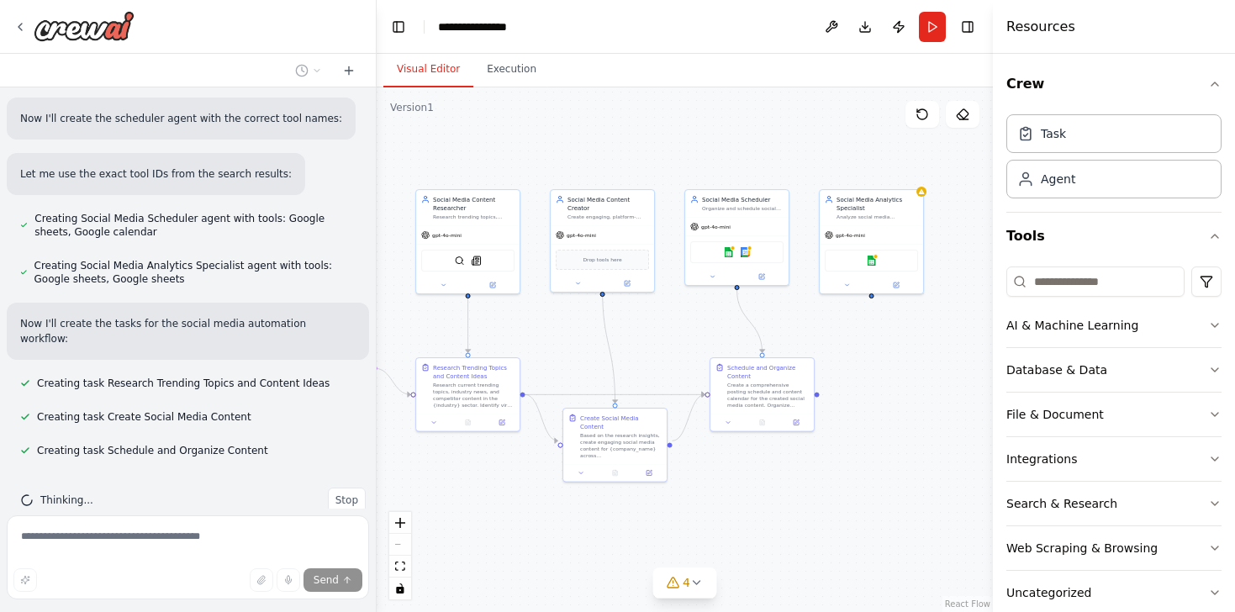
click at [882, 372] on div ".deletable-edge-delete-btn { width: 20px; height: 20px; border: 0px solid #ffff…" at bounding box center [685, 349] width 616 height 525
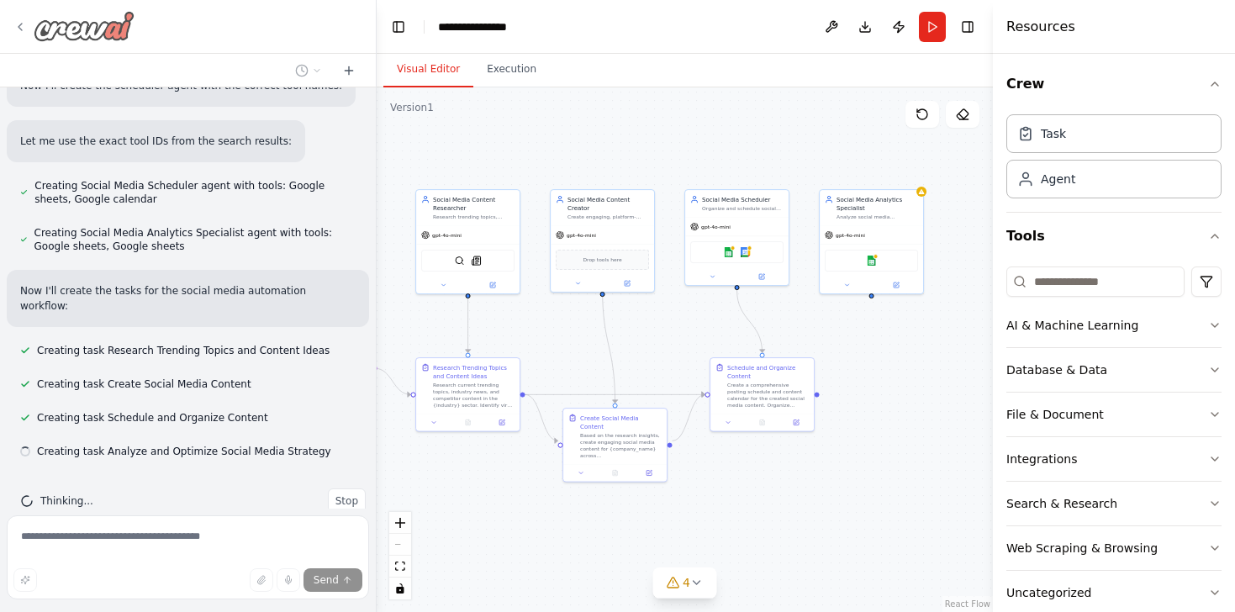
scroll to position [1449, 0]
click at [26, 15] on div at bounding box center [73, 26] width 121 height 30
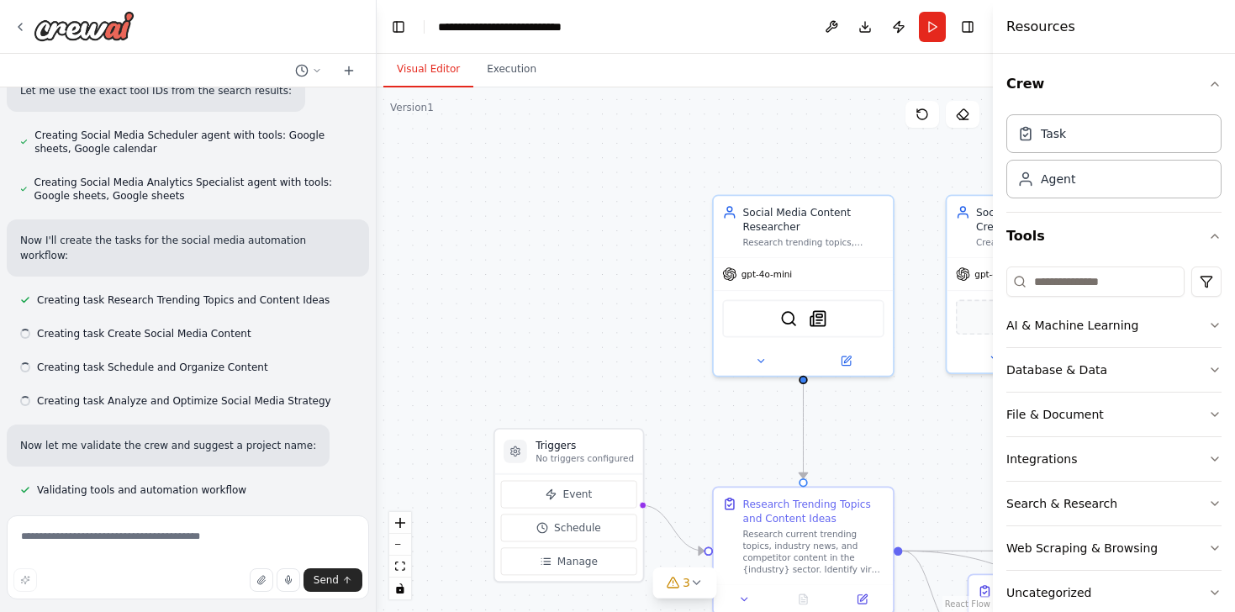
scroll to position [1507, 0]
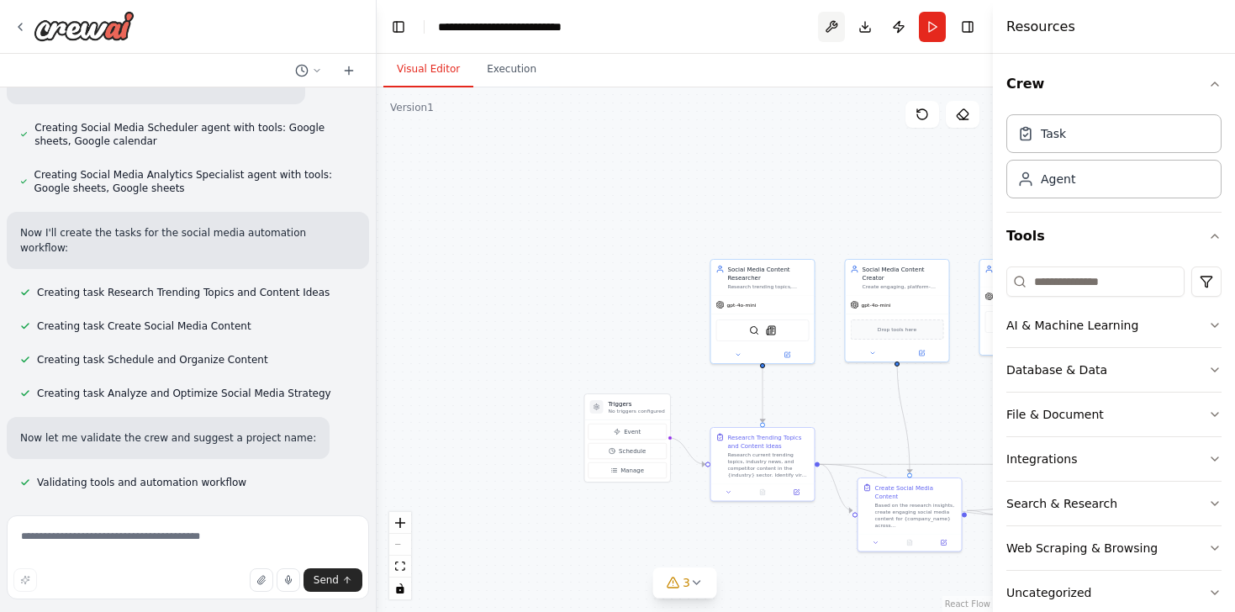
click at [834, 33] on button at bounding box center [831, 27] width 27 height 30
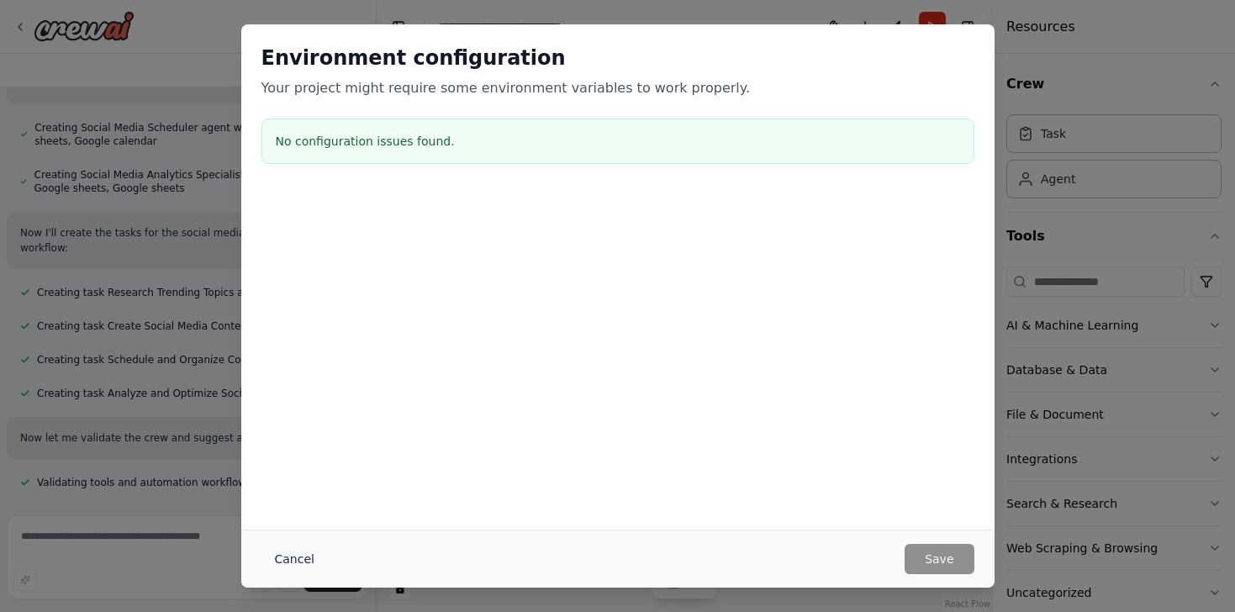
click at [293, 561] on button "Cancel" at bounding box center [294, 559] width 66 height 30
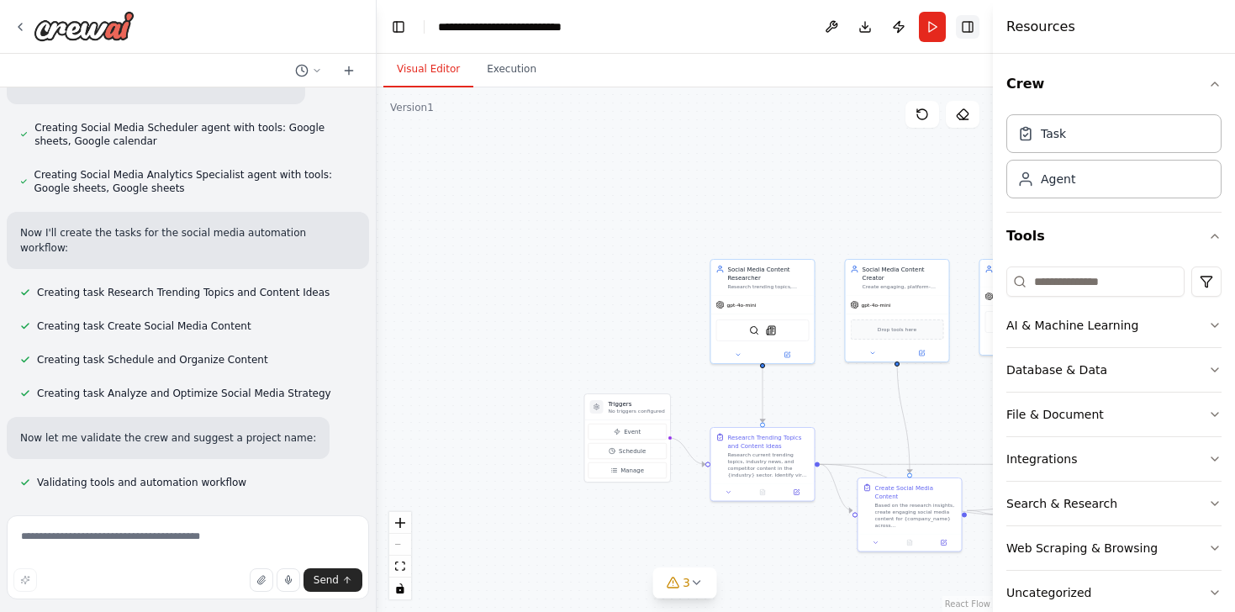
click at [974, 35] on button "Toggle Right Sidebar" at bounding box center [968, 27] width 24 height 24
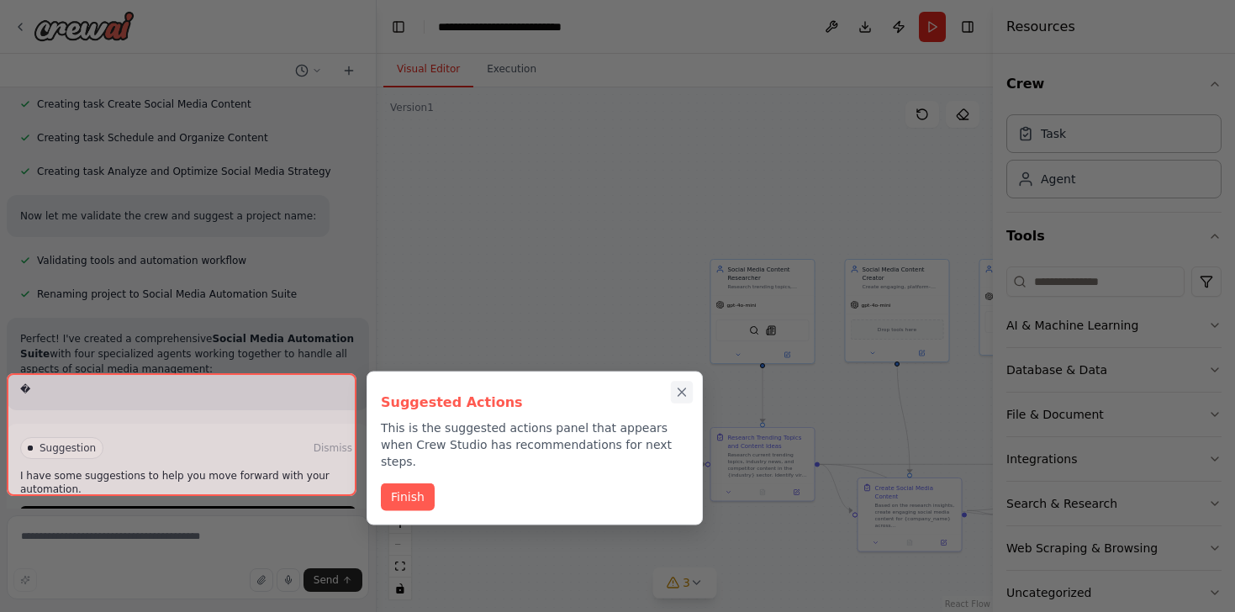
click at [678, 397] on button "Close walkthrough" at bounding box center [682, 392] width 22 height 22
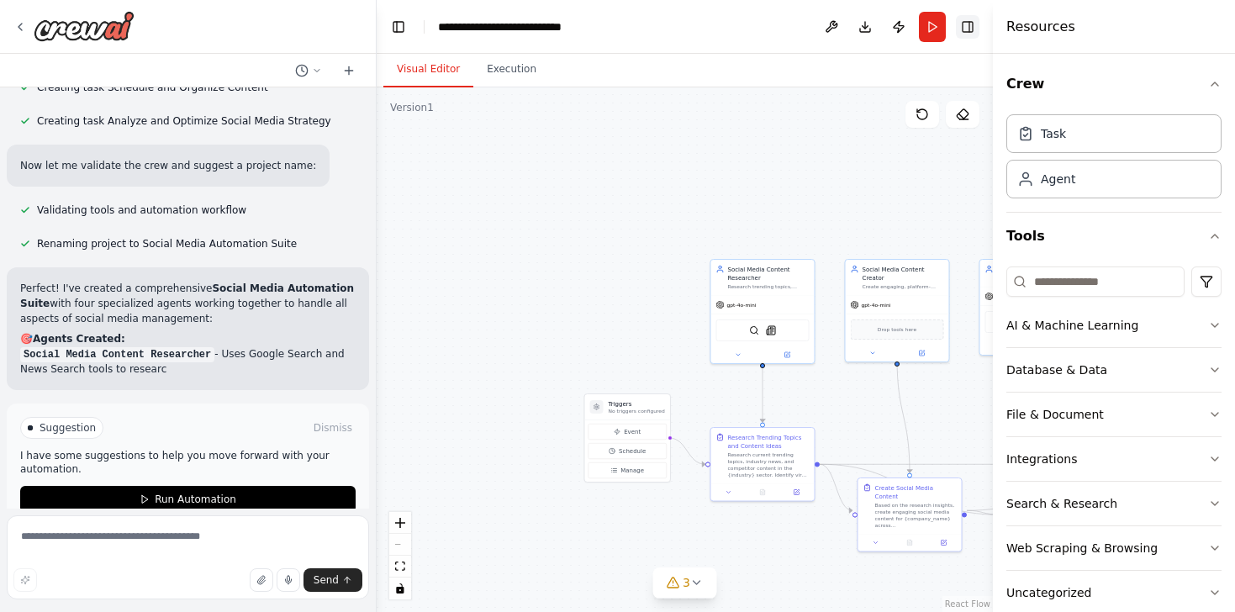
click at [969, 28] on button "Toggle Right Sidebar" at bounding box center [968, 27] width 24 height 24
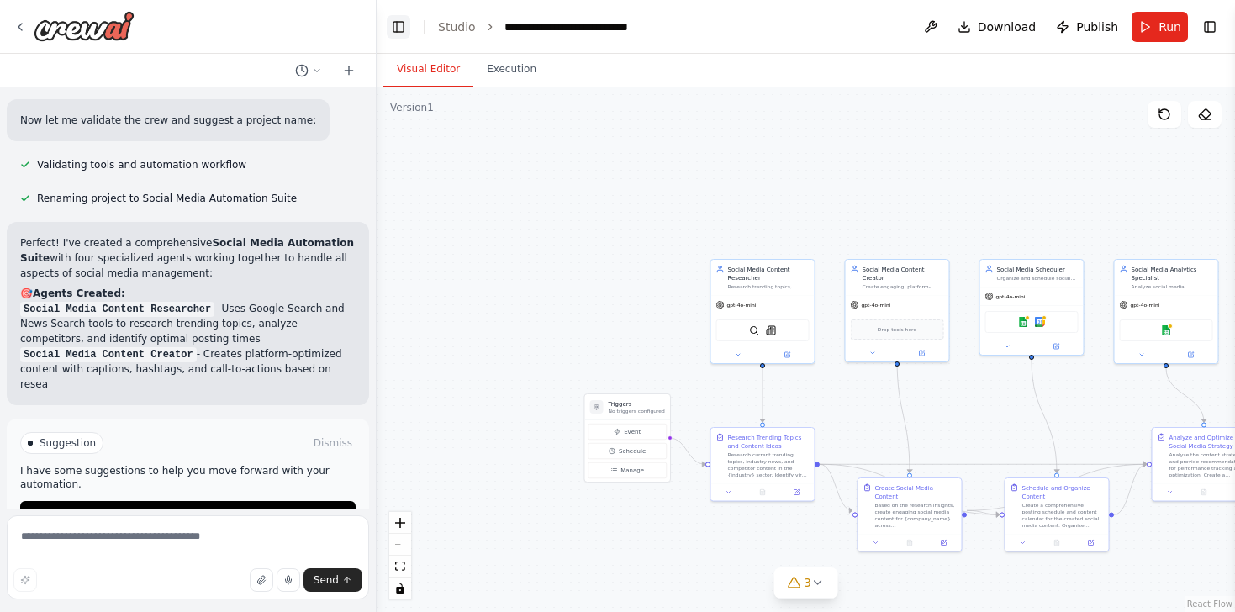
click at [405, 22] on button "Toggle Left Sidebar" at bounding box center [399, 27] width 24 height 24
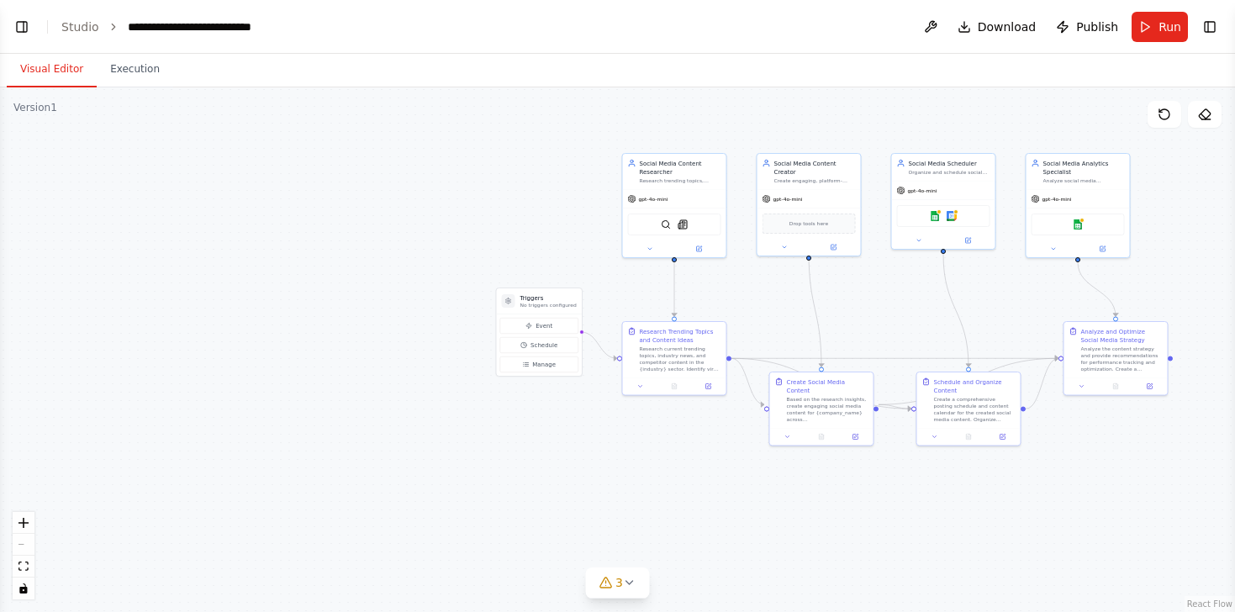
drag, startPoint x: 122, startPoint y: 207, endPoint x: 261, endPoint y: 51, distance: 208.4
click at [261, 51] on main "**********" at bounding box center [617, 306] width 1235 height 612
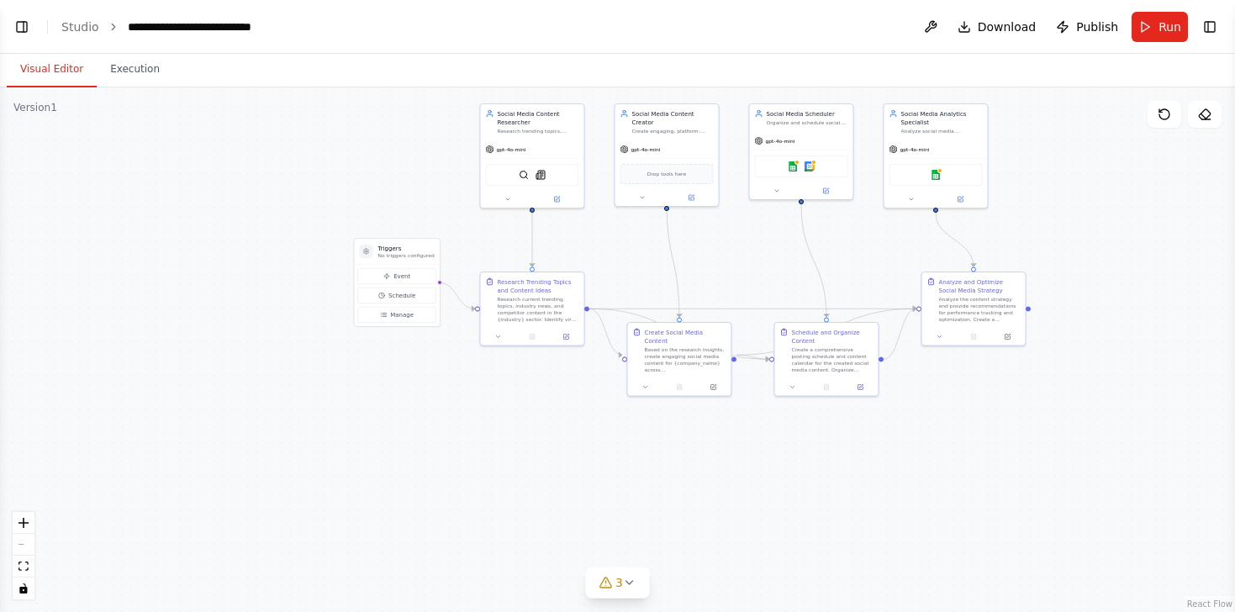
scroll to position [1930, 0]
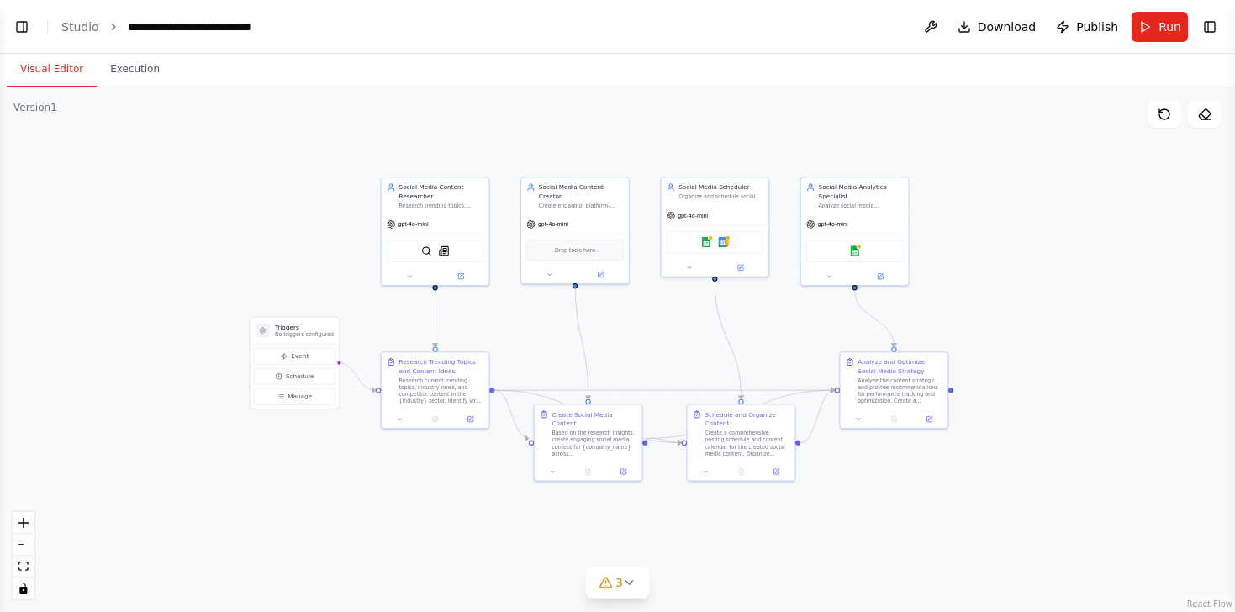
drag, startPoint x: 870, startPoint y: 273, endPoint x: 780, endPoint y: 356, distance: 122.6
click at [780, 357] on div ".deletable-edge-delete-btn { width: 20px; height: 20px; border: 0px solid #ffff…" at bounding box center [617, 349] width 1235 height 525
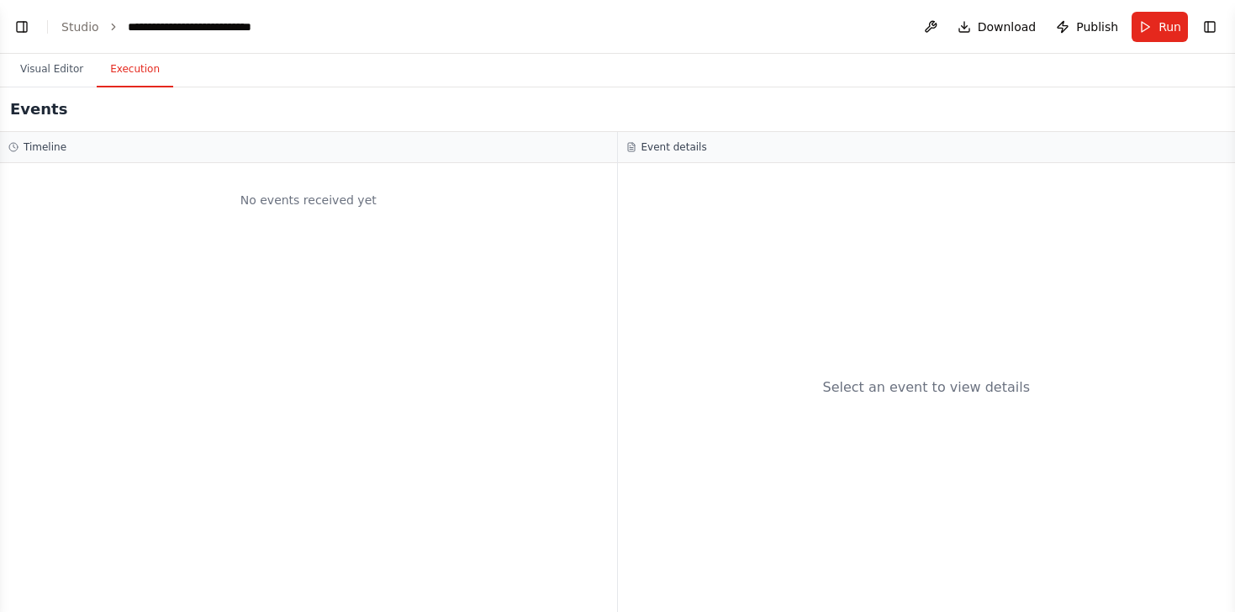
click at [135, 71] on button "Execution" at bounding box center [135, 69] width 77 height 35
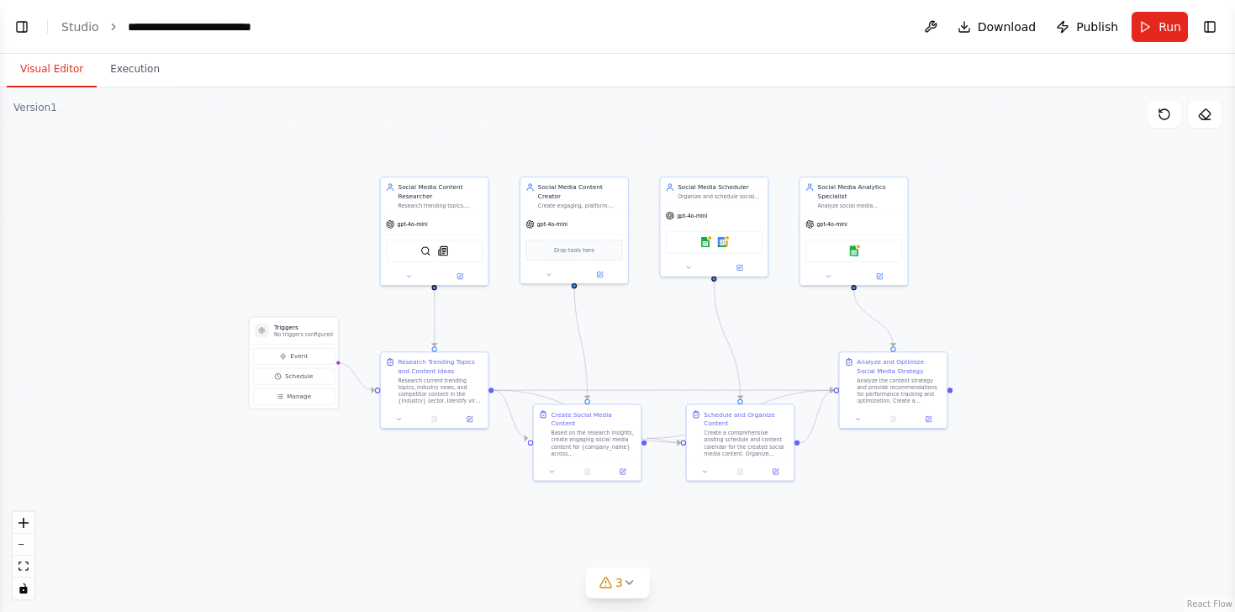
click at [64, 71] on button "Visual Editor" at bounding box center [52, 69] width 90 height 35
click at [77, 25] on link "Studio" at bounding box center [80, 26] width 38 height 13
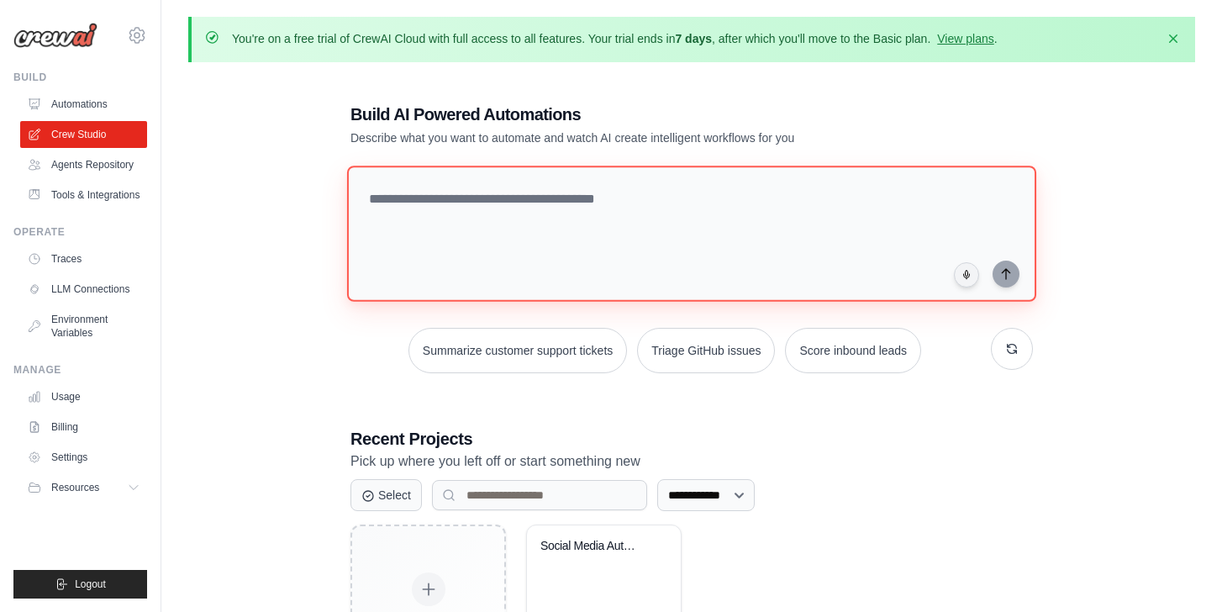
click at [595, 235] on textarea at bounding box center [691, 234] width 689 height 136
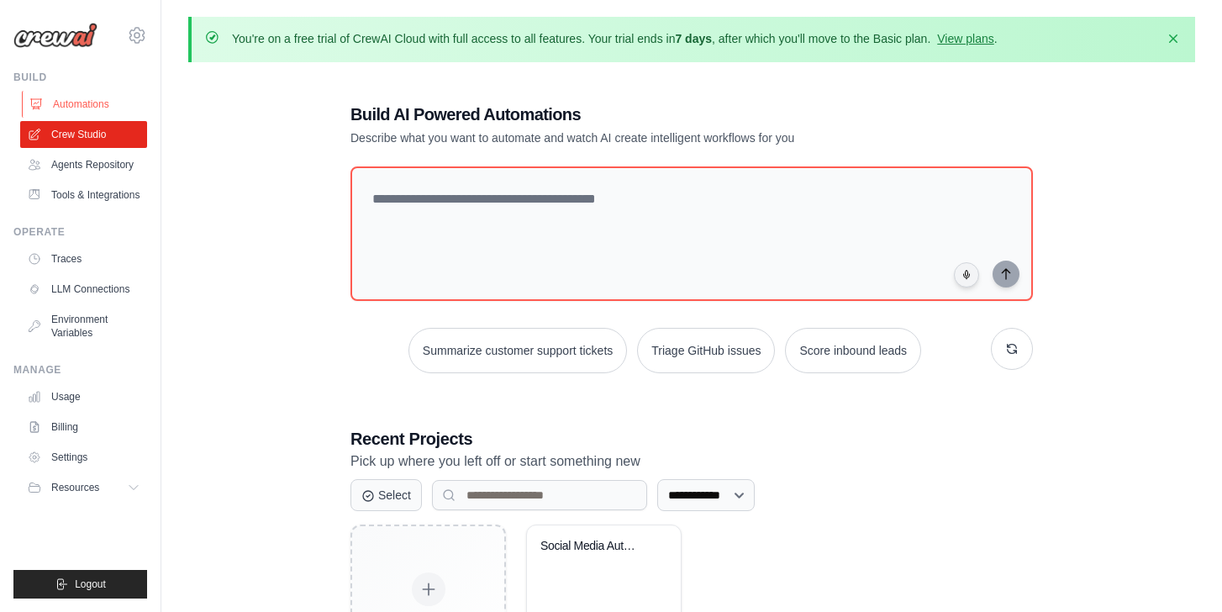
click at [87, 107] on link "Automations" at bounding box center [85, 104] width 127 height 27
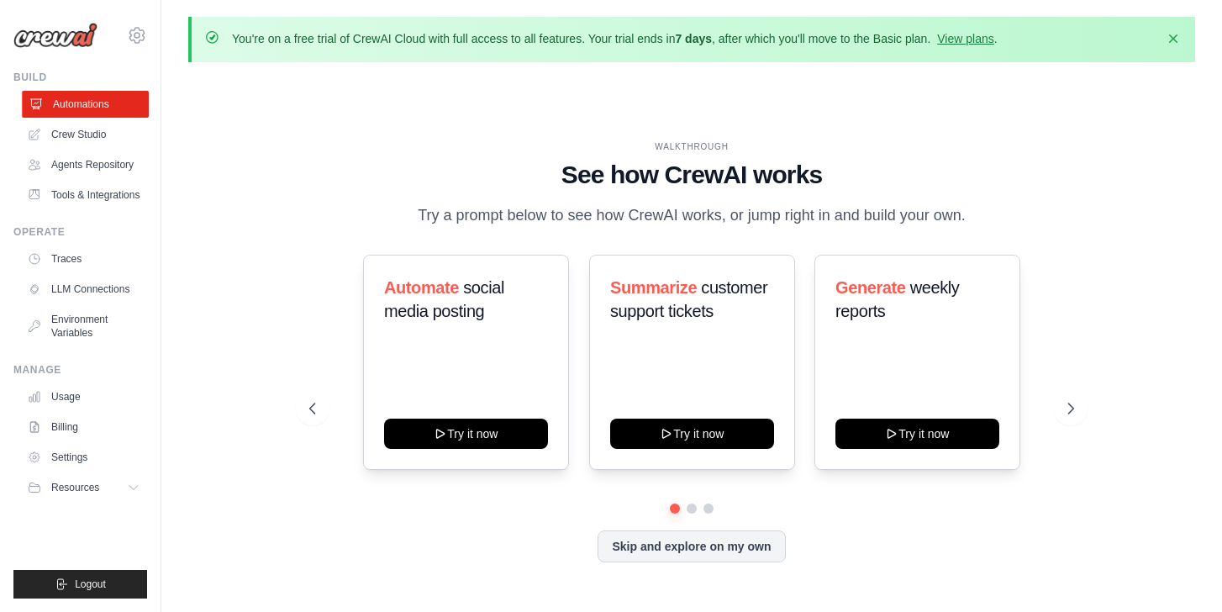
click at [82, 94] on link "Automations" at bounding box center [85, 104] width 127 height 27
click at [1173, 39] on icon "button" at bounding box center [1173, 37] width 17 height 17
